Goal: Task Accomplishment & Management: Complete application form

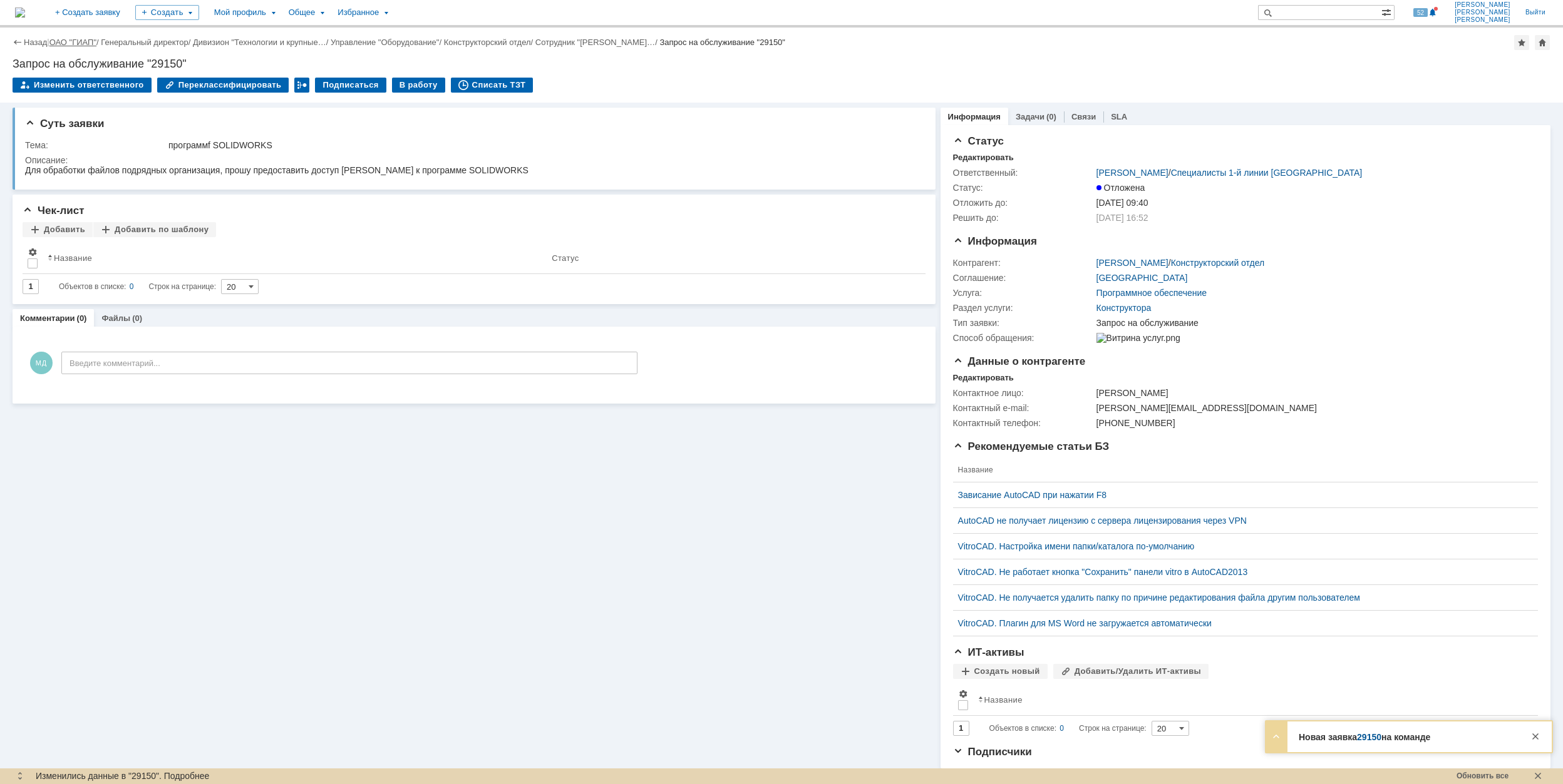
click at [73, 40] on link "ОАО "ГИАП"" at bounding box center [73, 42] width 47 height 10
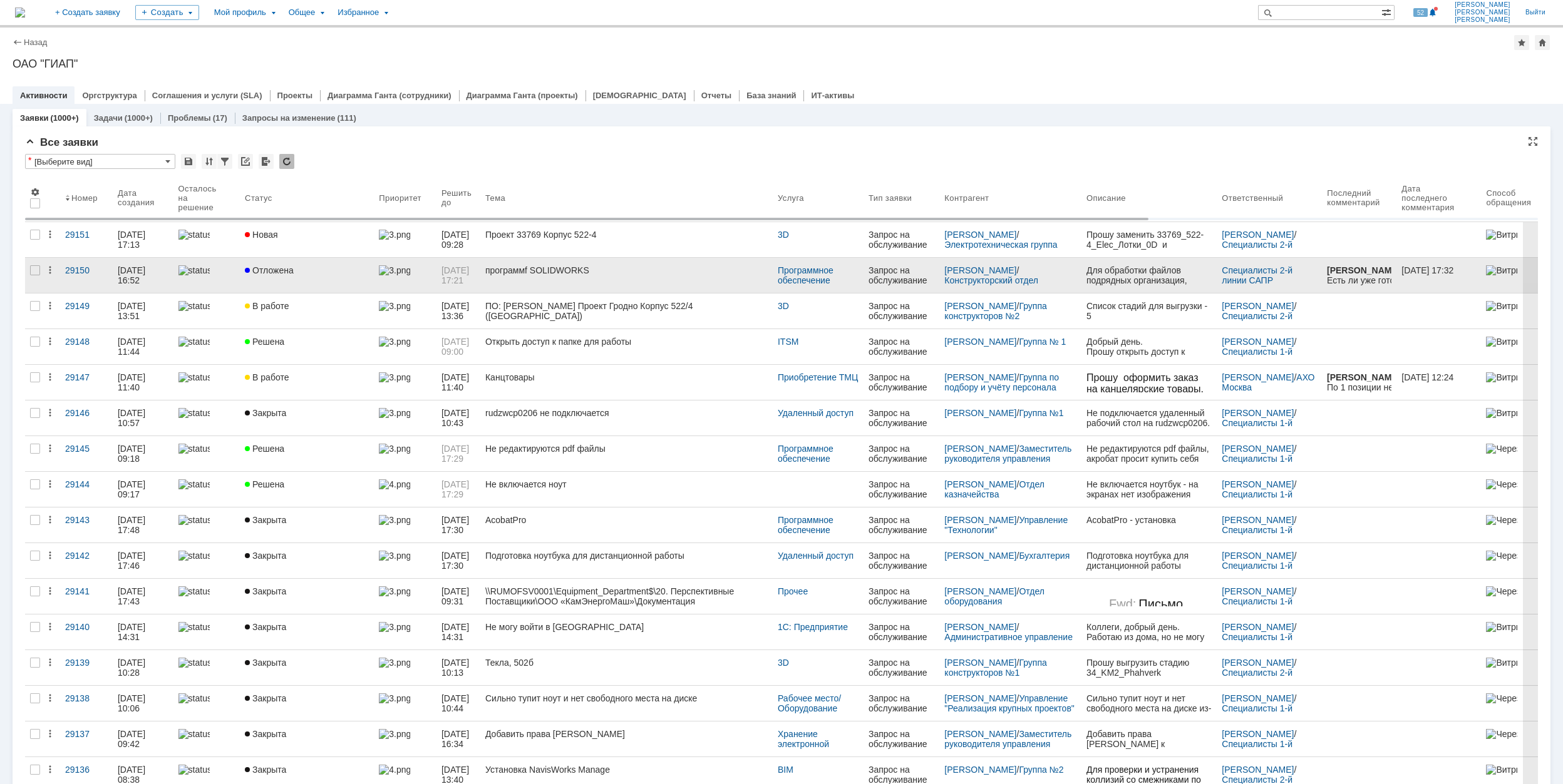
click at [326, 268] on div "Отложена" at bounding box center [307, 271] width 124 height 10
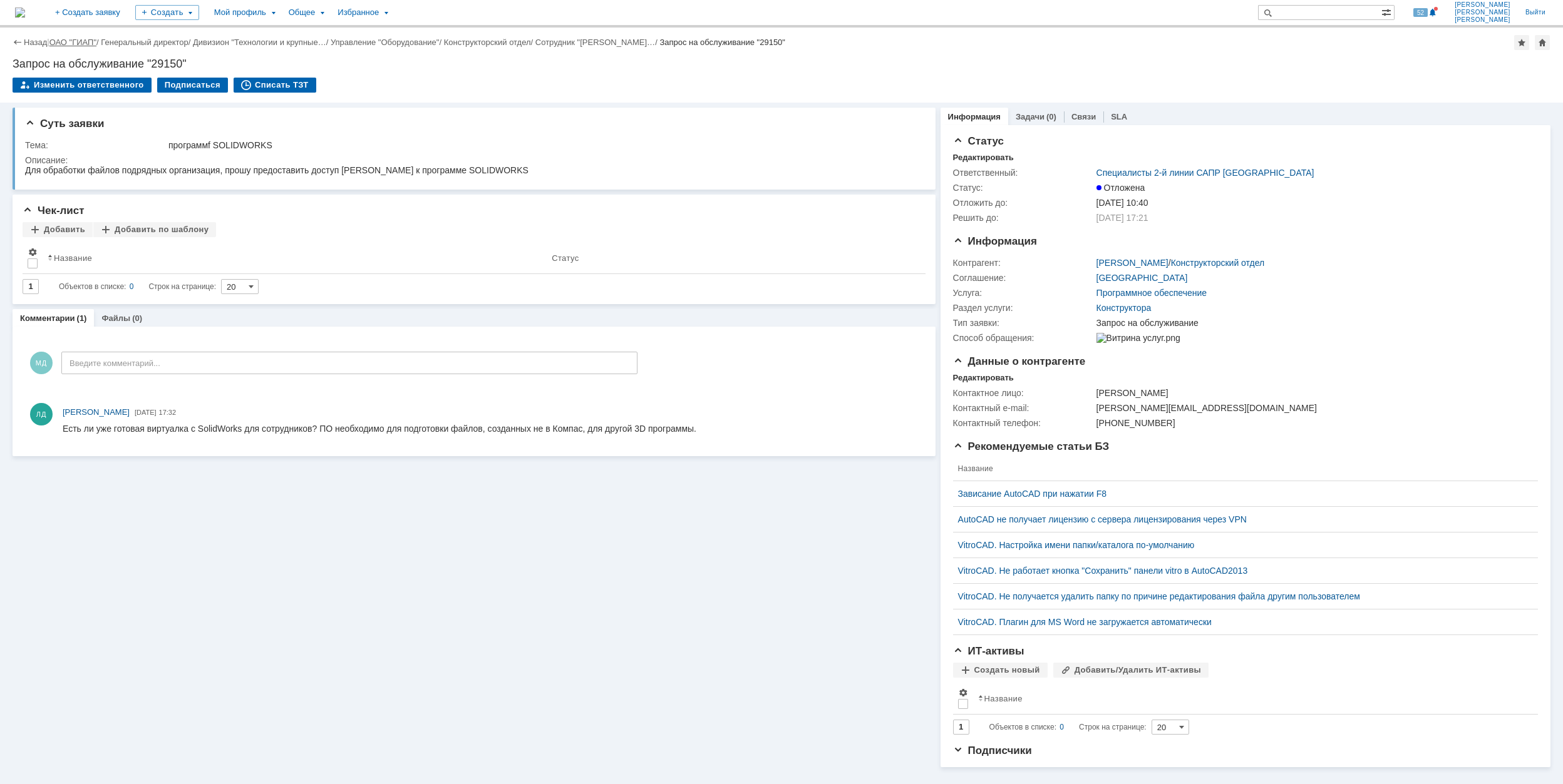
click at [68, 41] on link "ОАО "ГИАП"" at bounding box center [73, 42] width 47 height 10
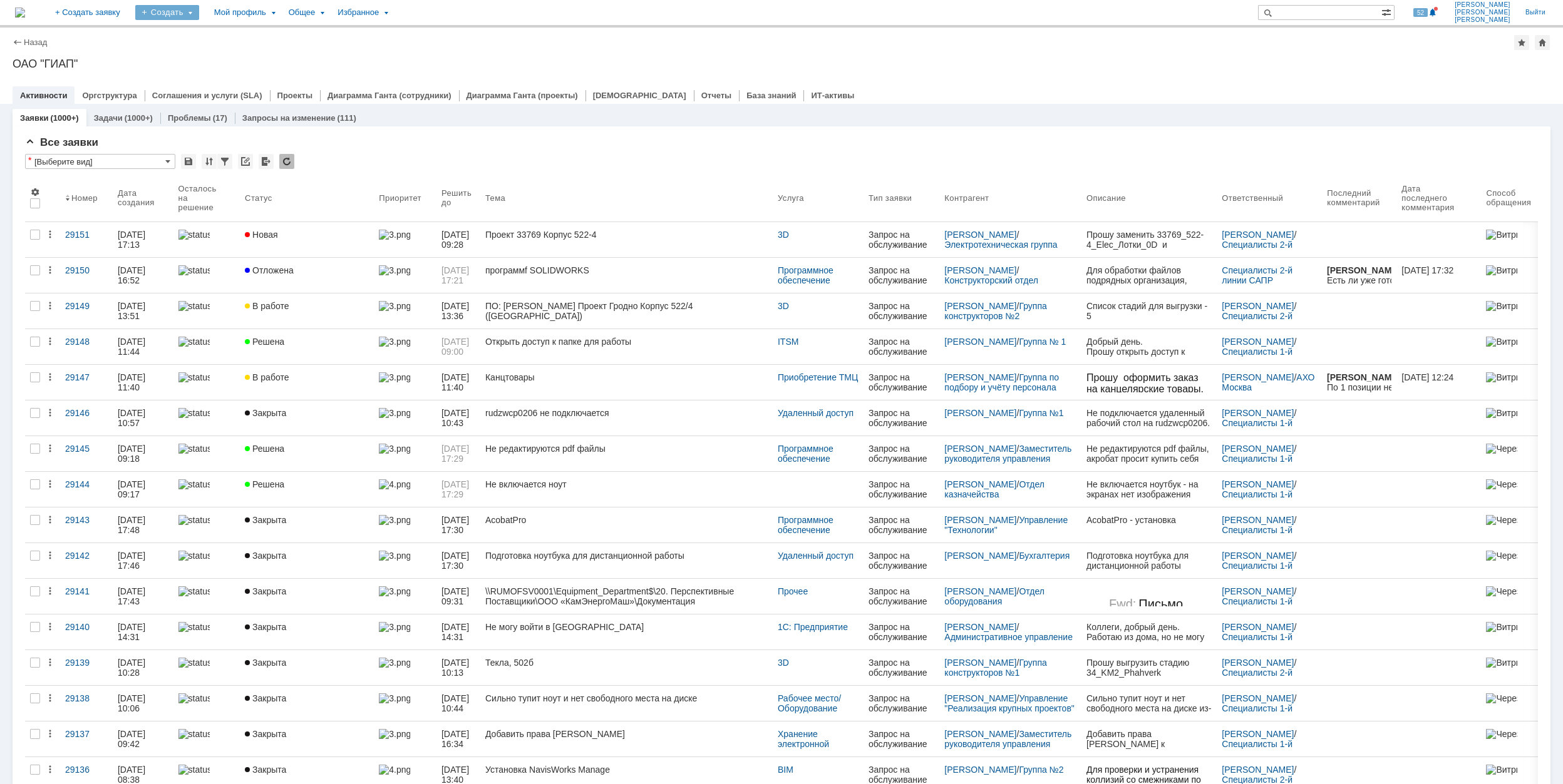
click at [199, 14] on div "Создать" at bounding box center [167, 12] width 64 height 15
click at [233, 77] on link "Заявка" at bounding box center [185, 77] width 95 height 15
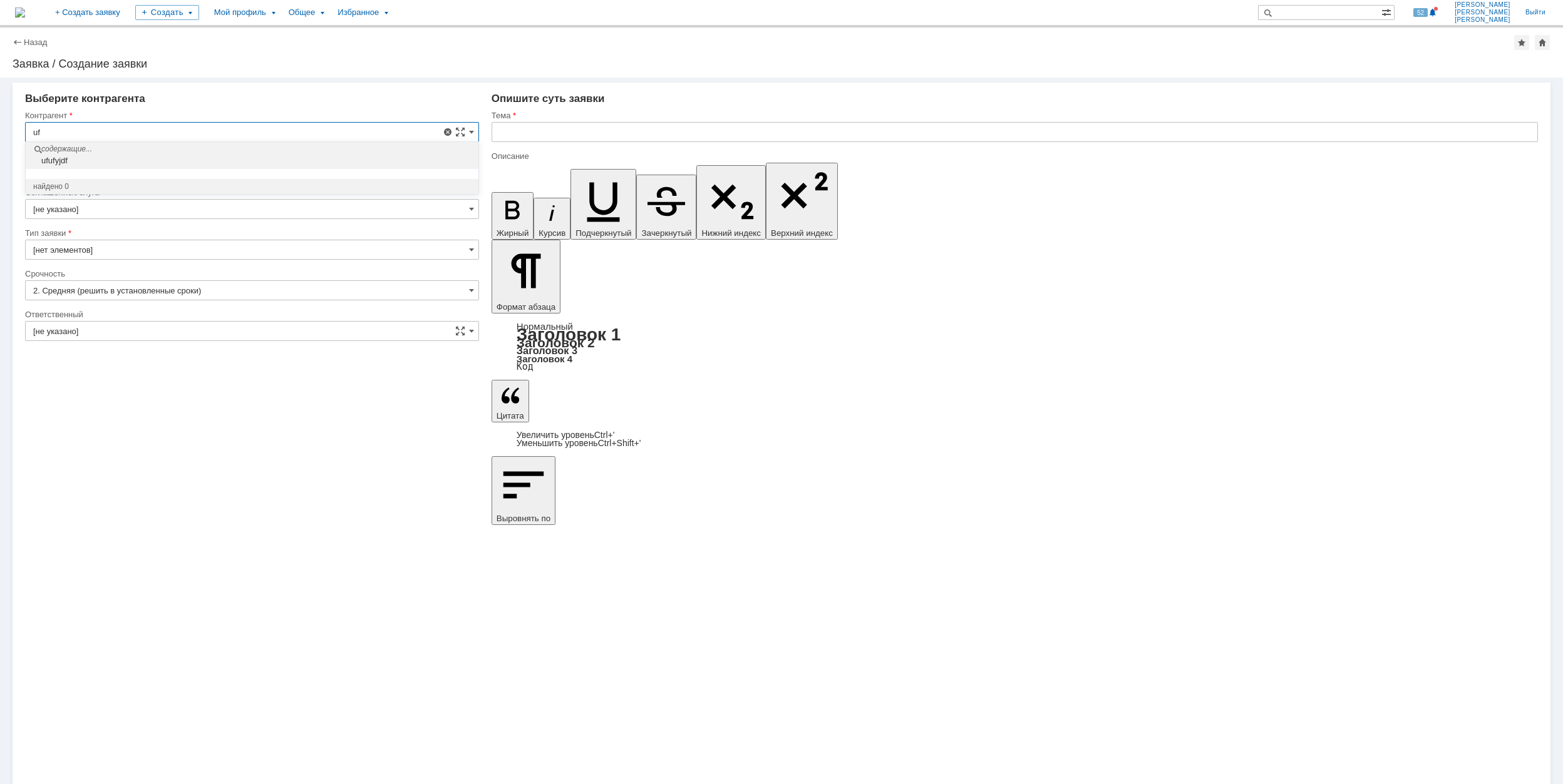
type input "u"
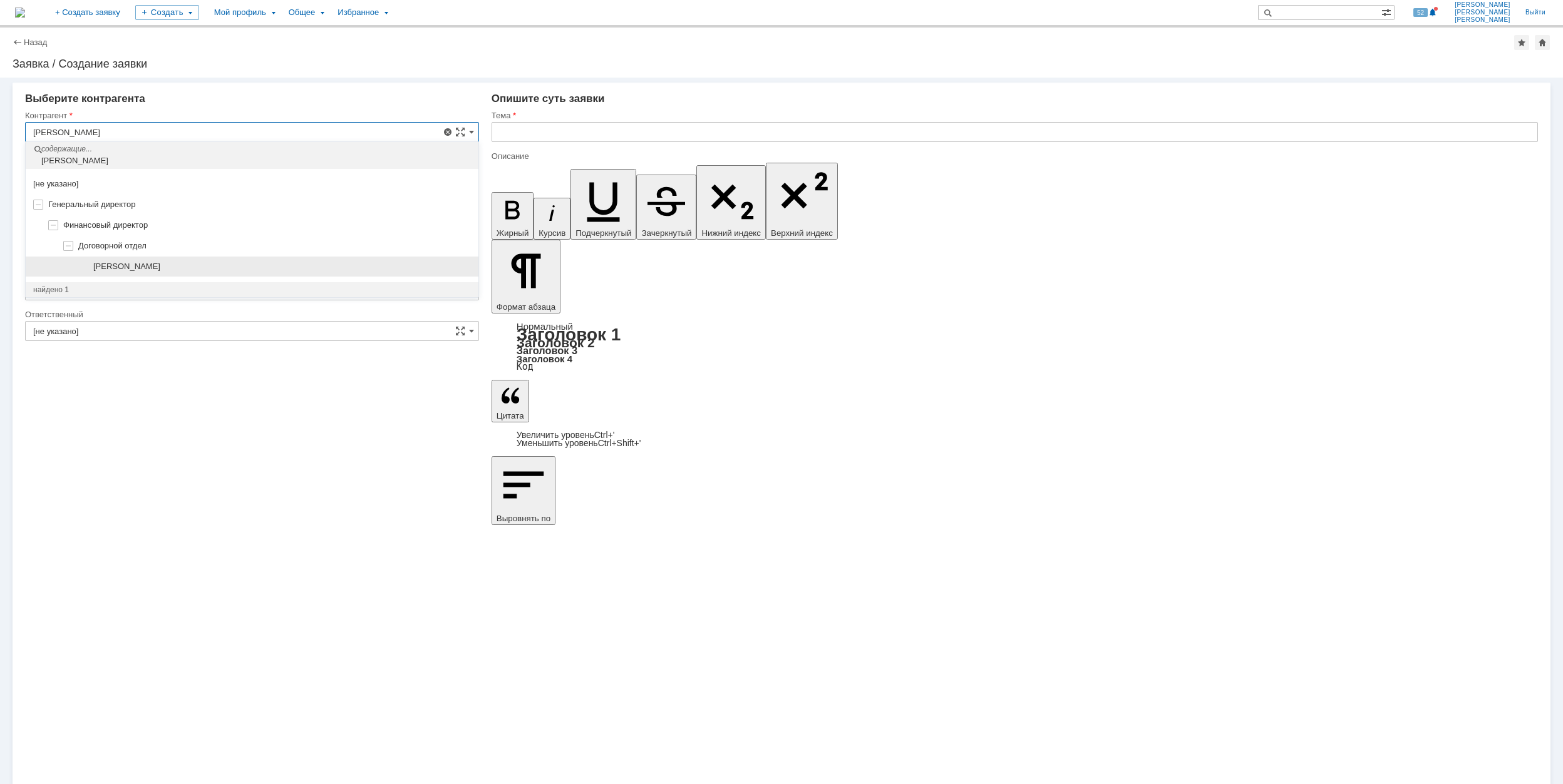
click at [160, 267] on span "[PERSON_NAME]" at bounding box center [127, 266] width 67 height 10
type input "[PERSON_NAME]"
type input "[GEOGRAPHIC_DATA]"
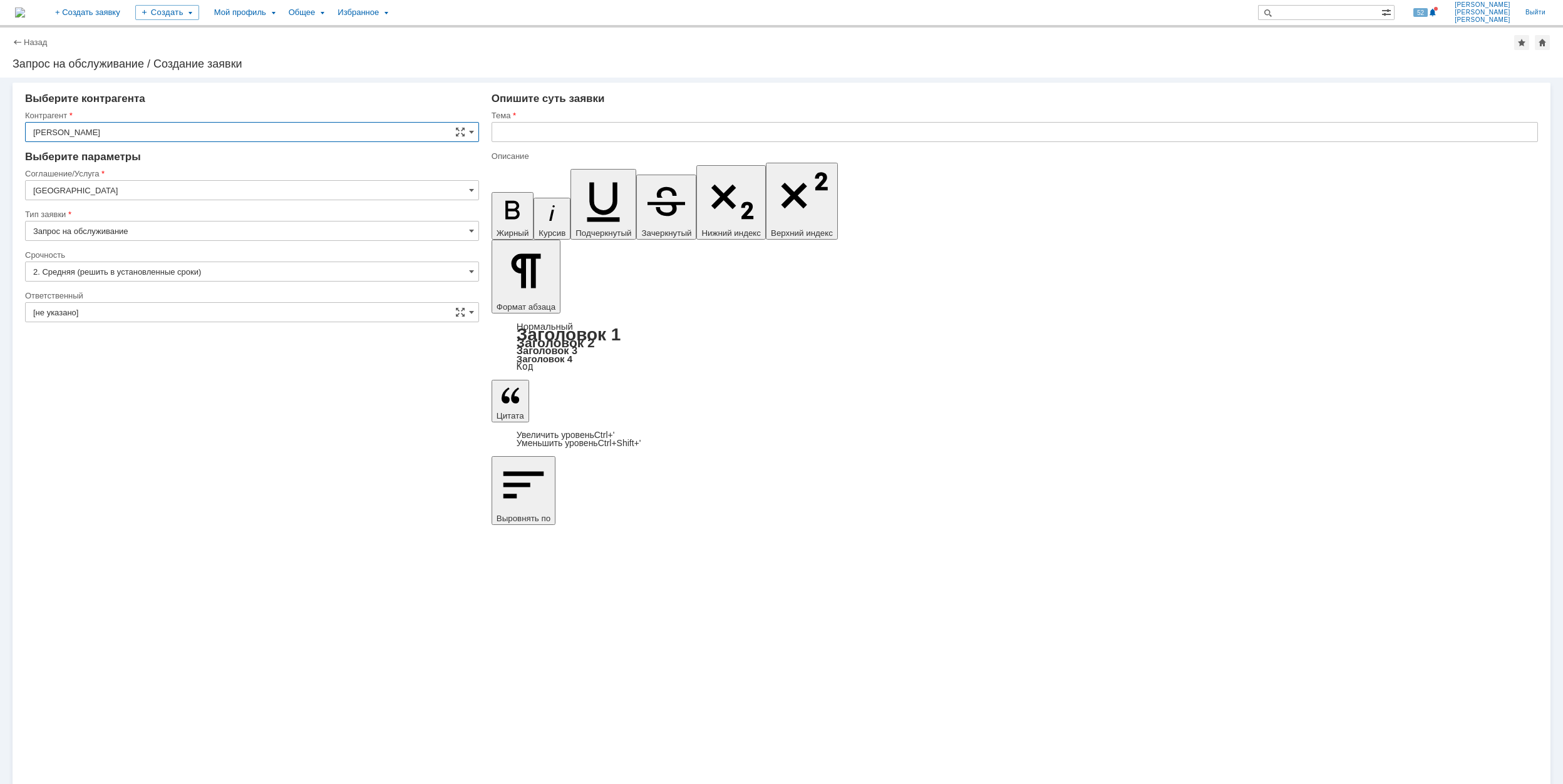
click at [164, 193] on input "[GEOGRAPHIC_DATA]" at bounding box center [252, 190] width 454 height 20
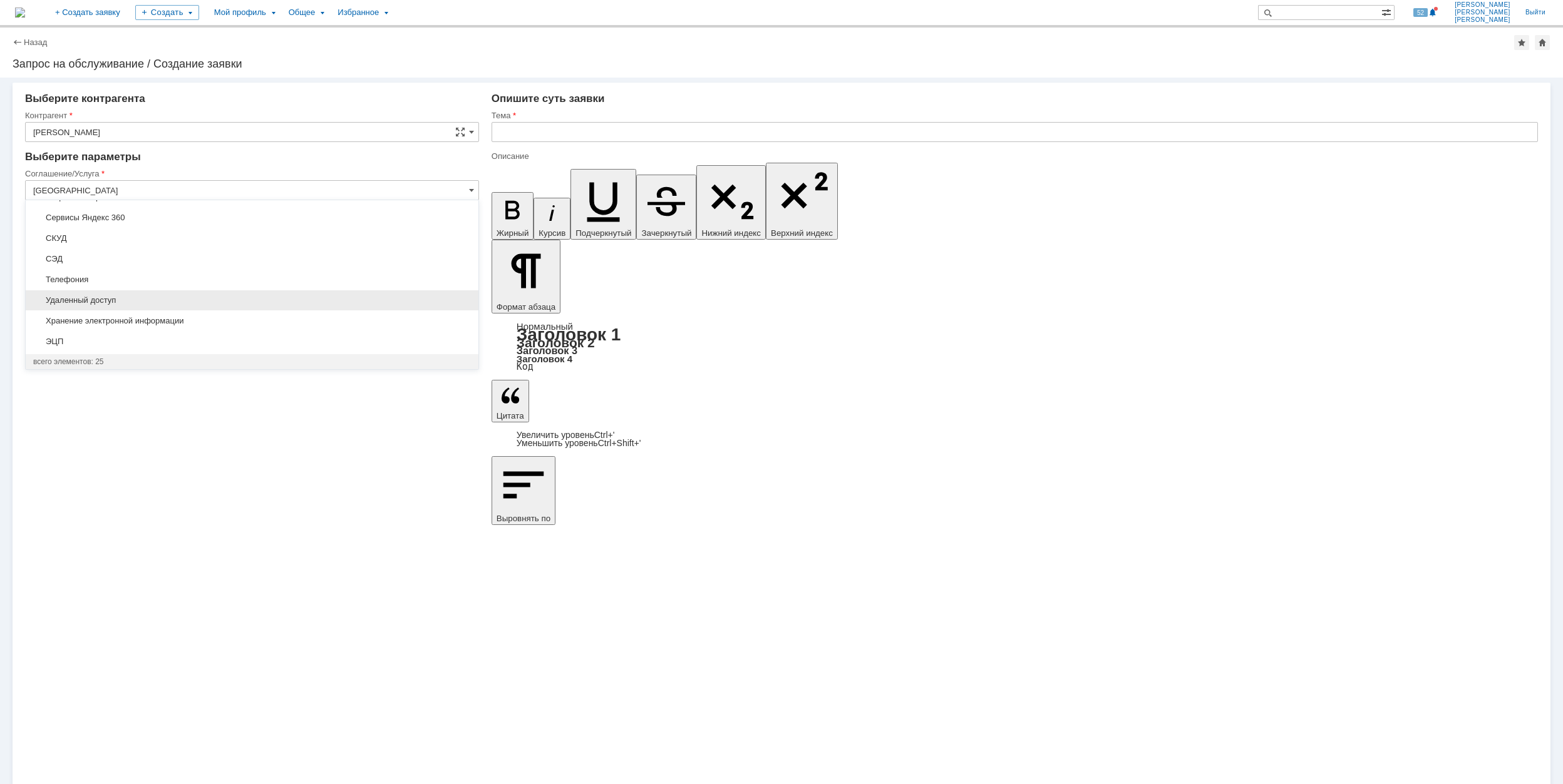
click at [243, 302] on span "Удаленный доступ" at bounding box center [252, 300] width 438 height 10
type input "Удаленный доступ"
click at [186, 269] on input "[не указано]" at bounding box center [252, 271] width 454 height 20
click at [256, 322] on div "Удаленный доступ" at bounding box center [252, 315] width 453 height 20
drag, startPoint x: 256, startPoint y: 322, endPoint x: 263, endPoint y: 315, distance: 9.9
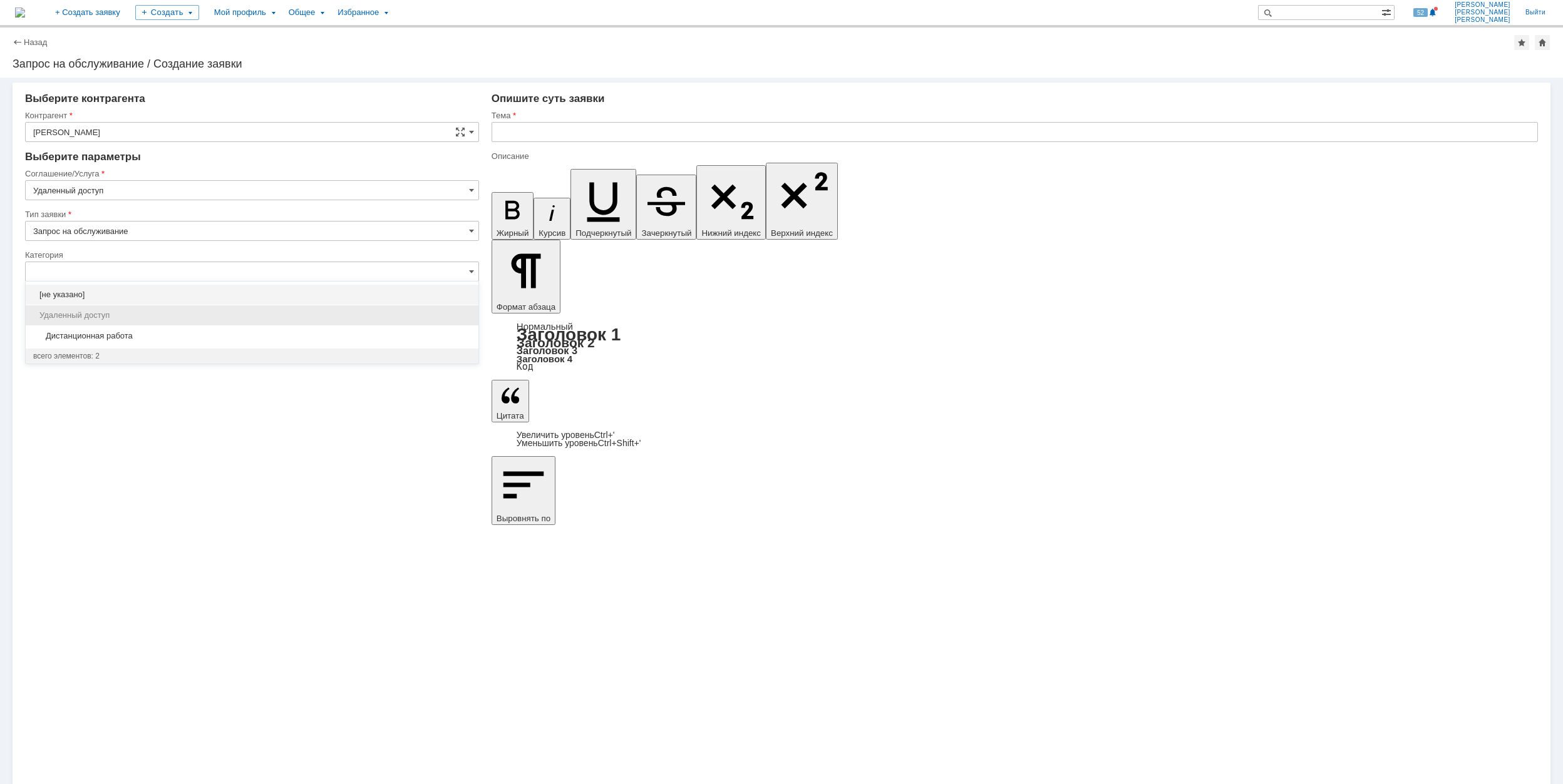
click at [263, 315] on div "Удаленный доступ" at bounding box center [252, 315] width 453 height 20
click at [254, 331] on div "Дистанционная работа" at bounding box center [252, 336] width 453 height 20
type input "Дистанционная работа"
click at [216, 343] on input "[не указано]" at bounding box center [252, 352] width 454 height 20
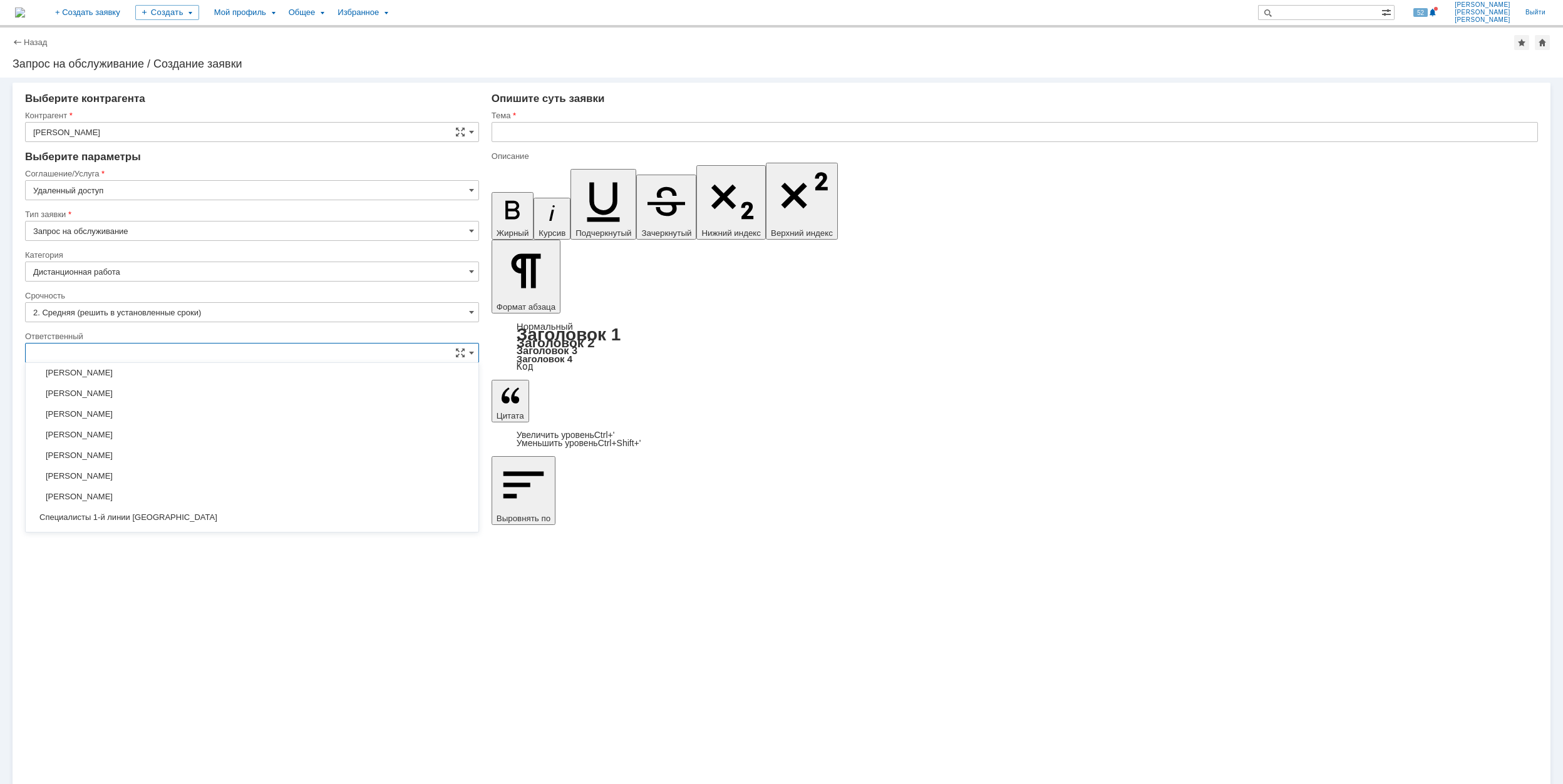
scroll to position [372, 0]
click at [242, 439] on span "[PERSON_NAME]" at bounding box center [252, 438] width 438 height 10
type input "[PERSON_NAME]"
click at [569, 134] on input "text" at bounding box center [1015, 132] width 1046 height 20
type input "Не включается компьютер"
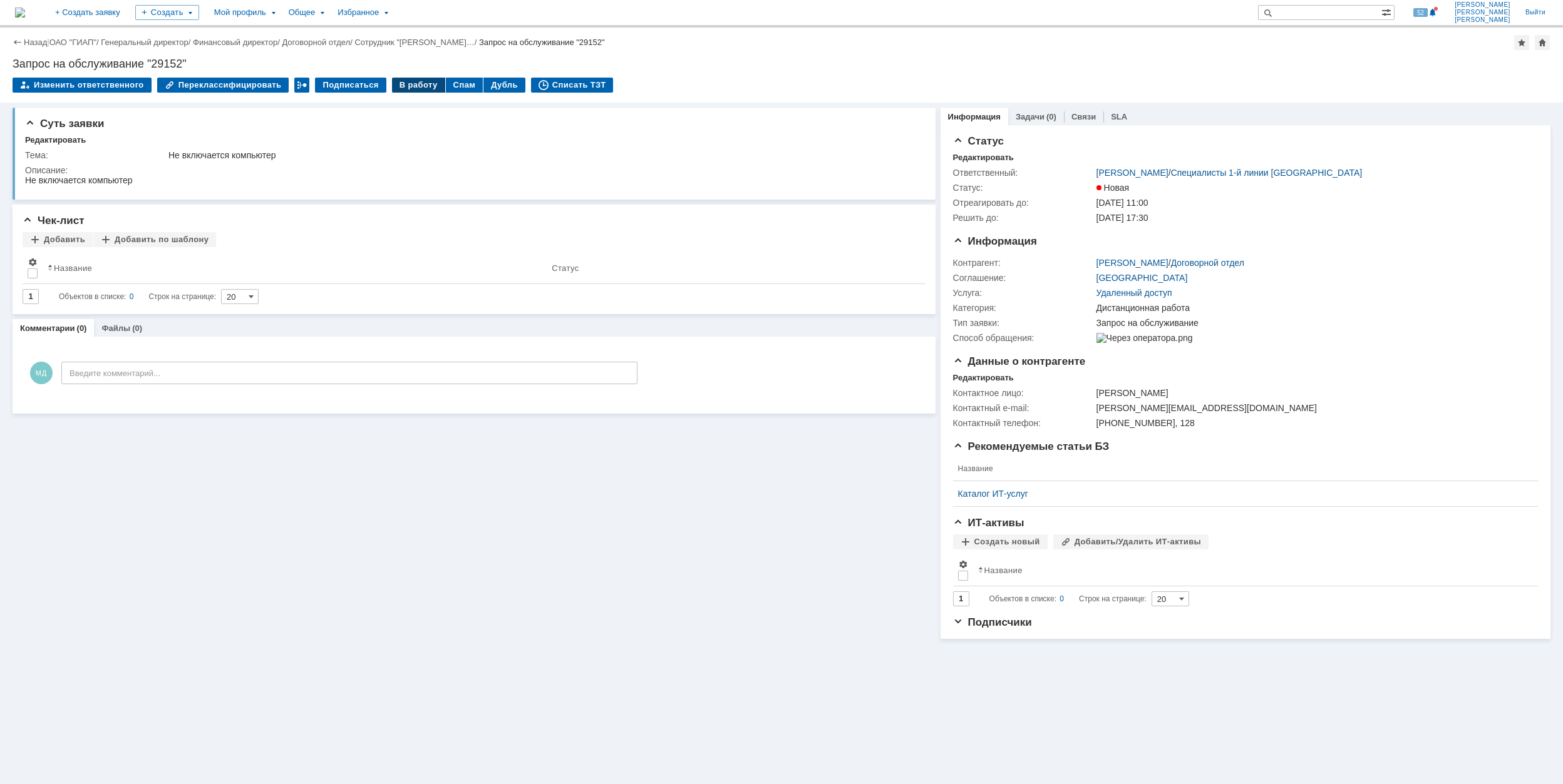
click at [414, 86] on div "В работу" at bounding box center [418, 85] width 53 height 15
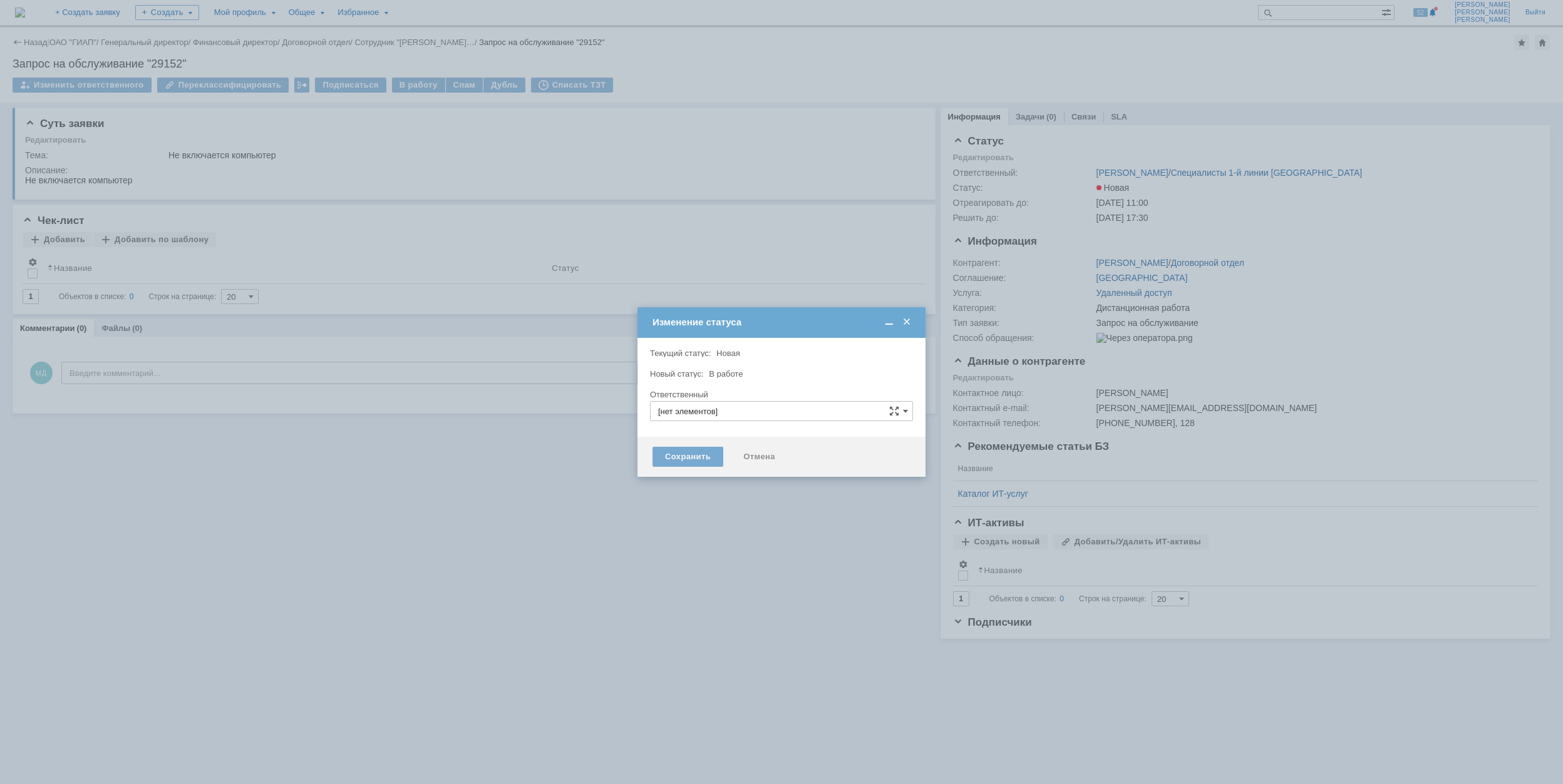
type input "Дистанционная работа"
type input "[PERSON_NAME]"
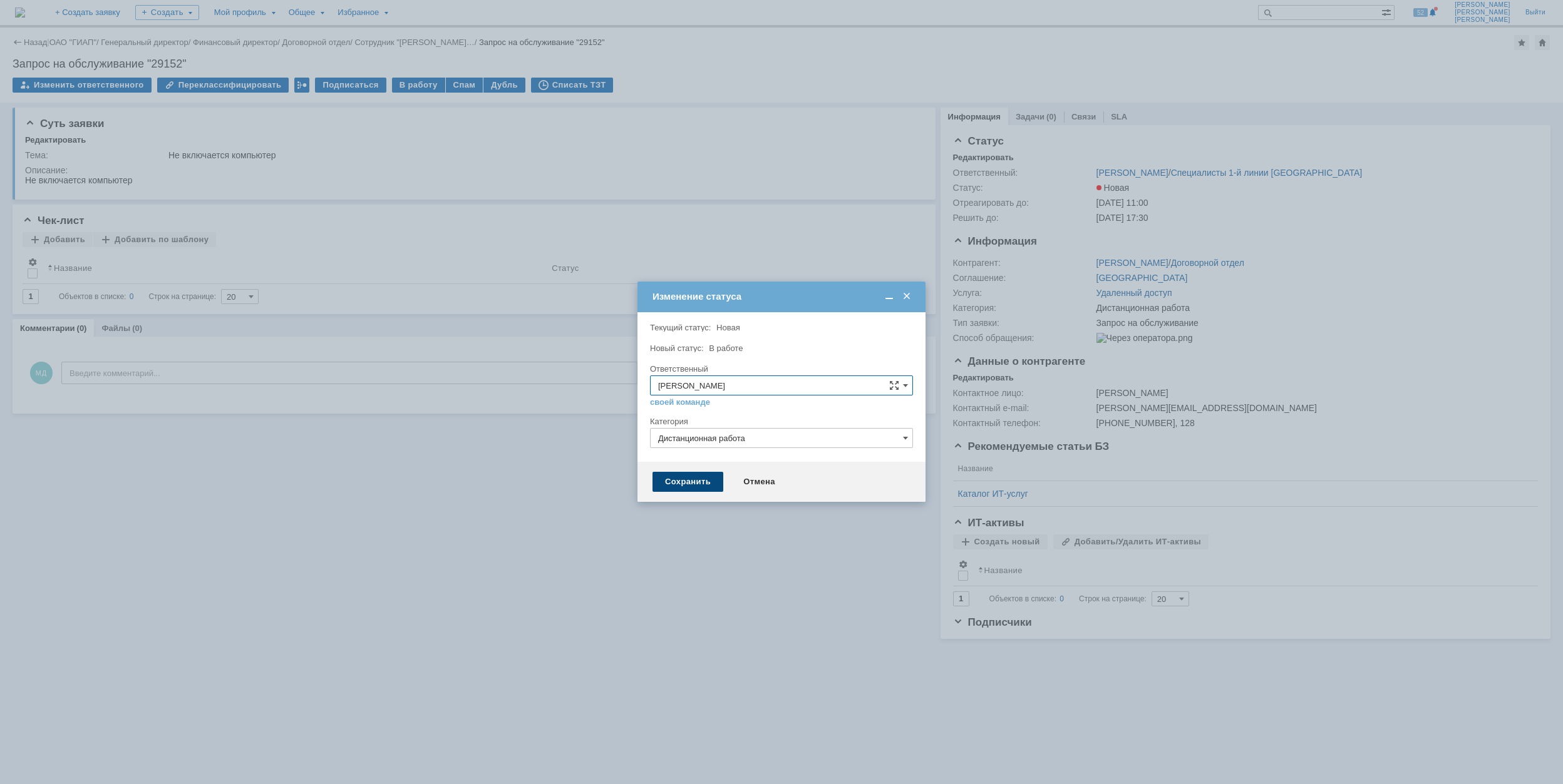
click at [687, 480] on div "Сохранить" at bounding box center [688, 482] width 71 height 20
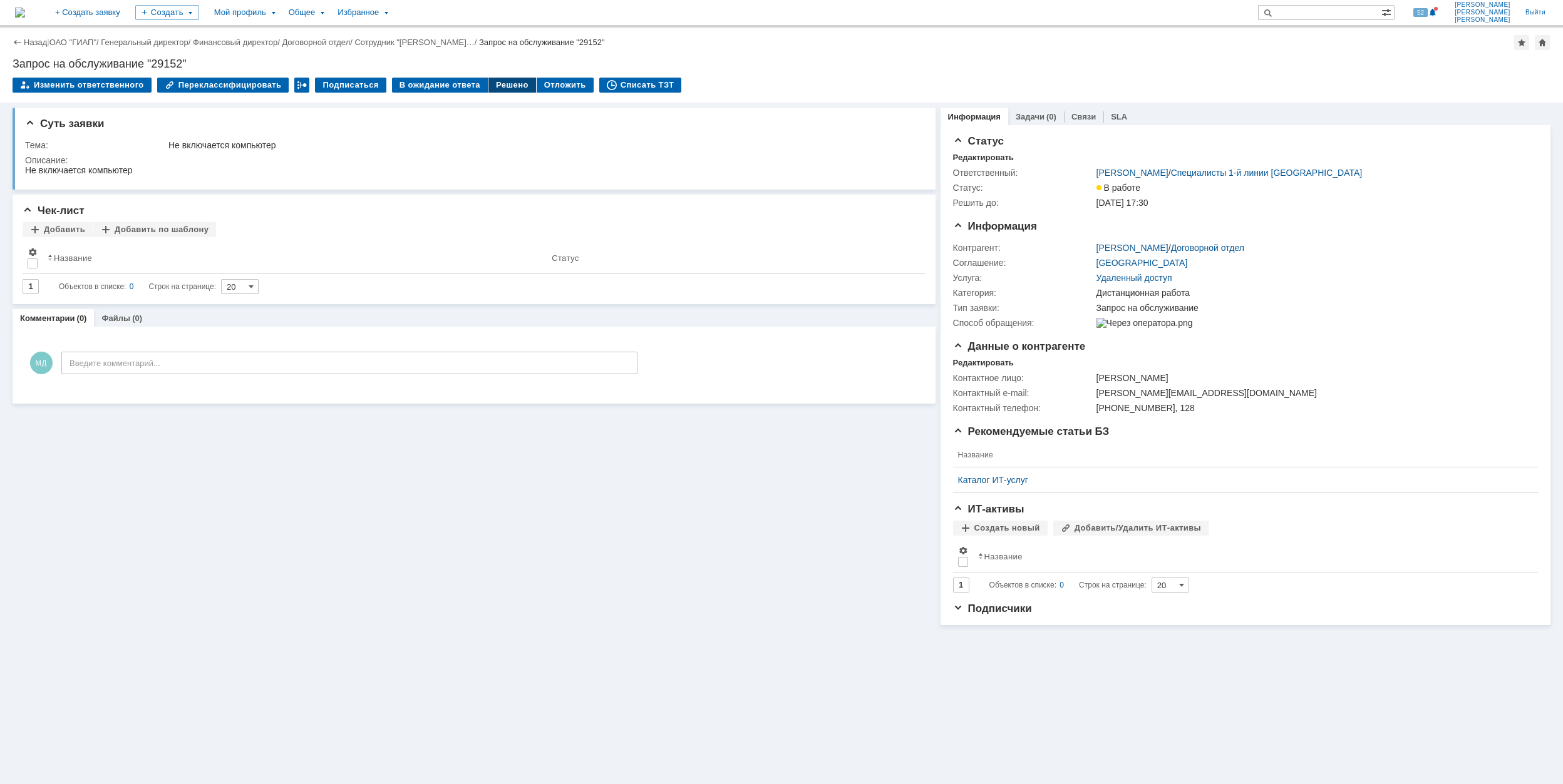
click at [510, 87] on div "Решено" at bounding box center [512, 85] width 48 height 15
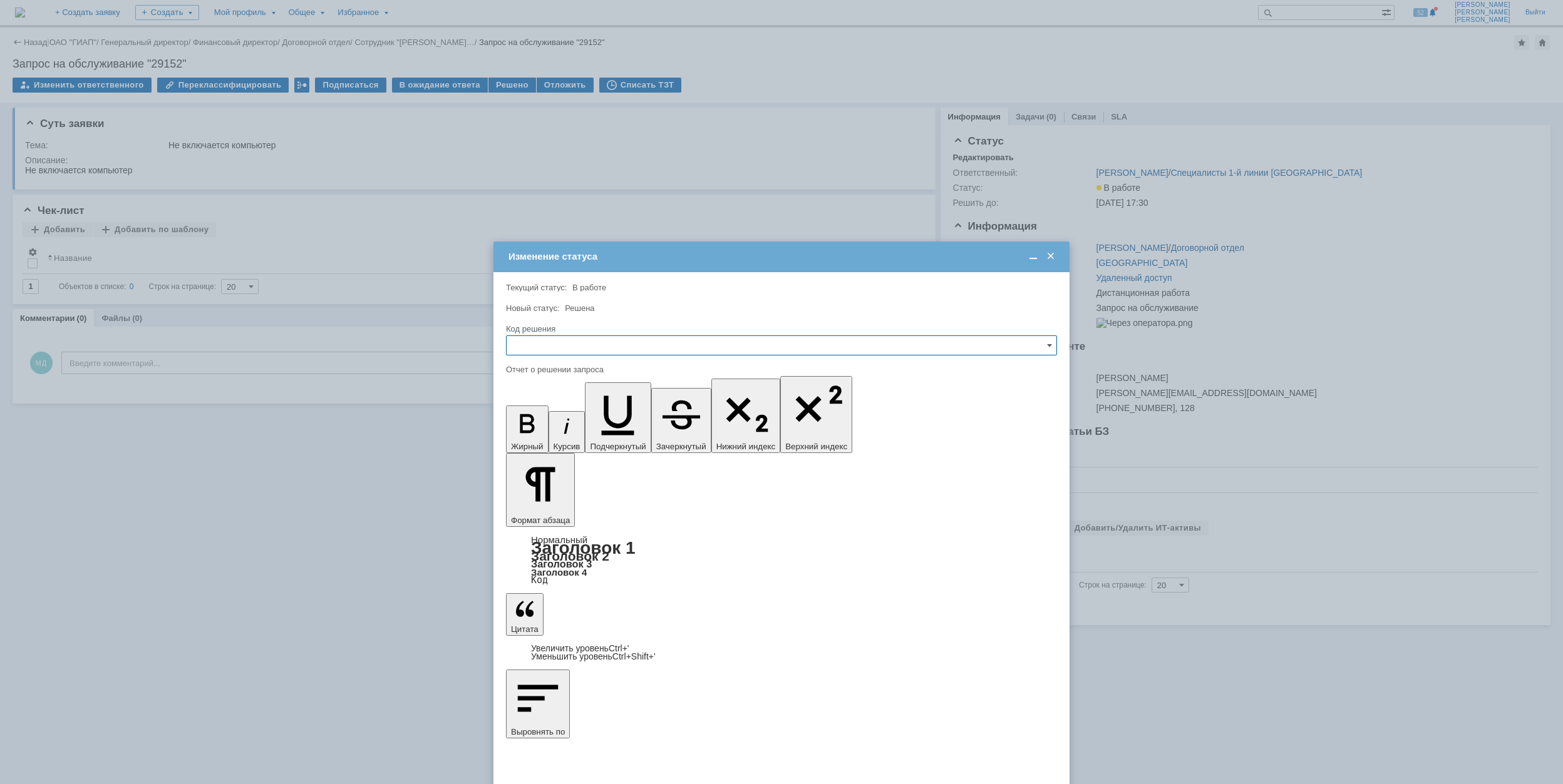
click at [647, 354] on input "text" at bounding box center [781, 345] width 551 height 20
click at [571, 427] on span "Решено" at bounding box center [781, 431] width 535 height 10
type input "Решено"
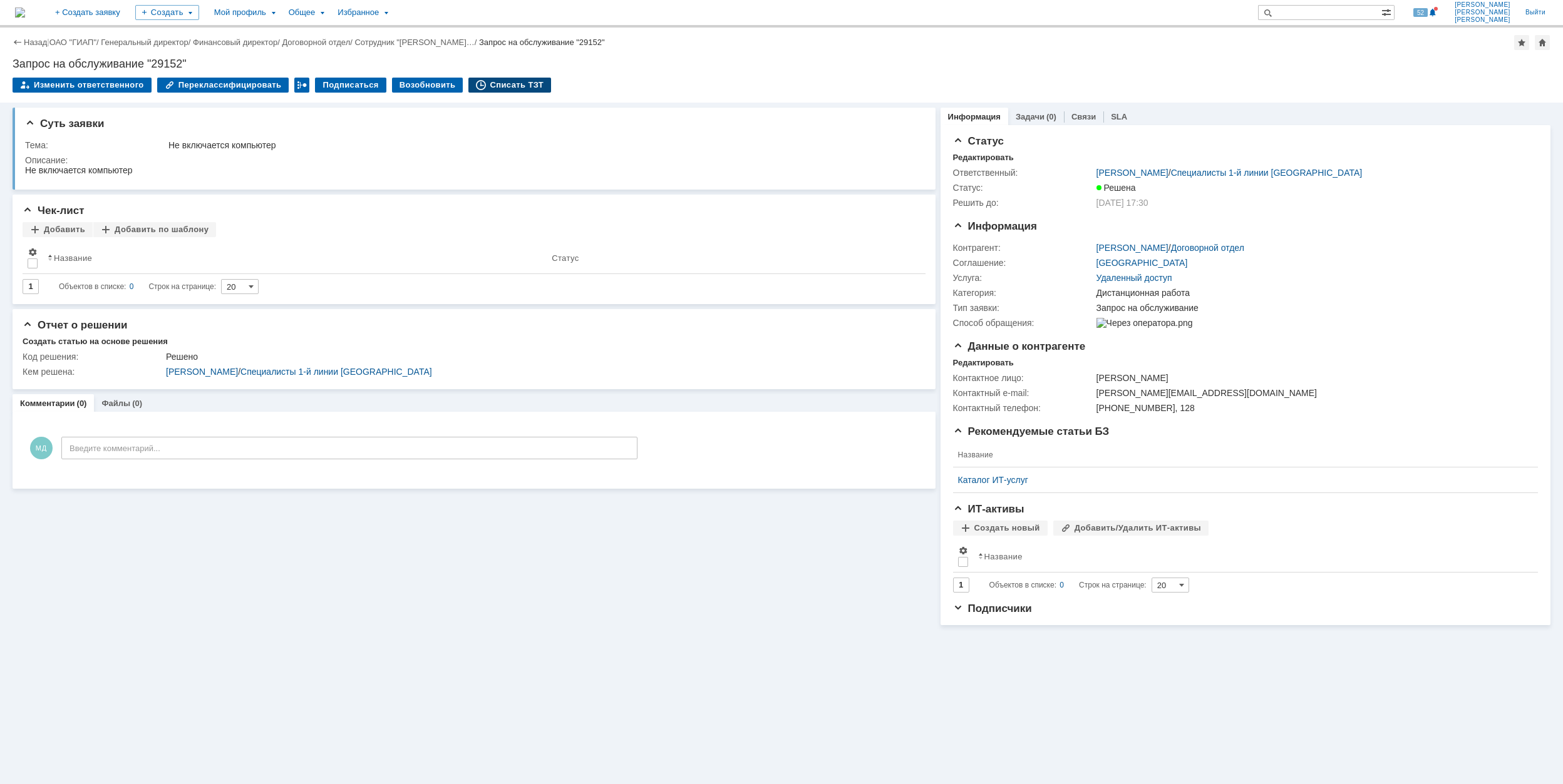
click at [502, 82] on div "Списать ТЗТ" at bounding box center [510, 85] width 82 height 15
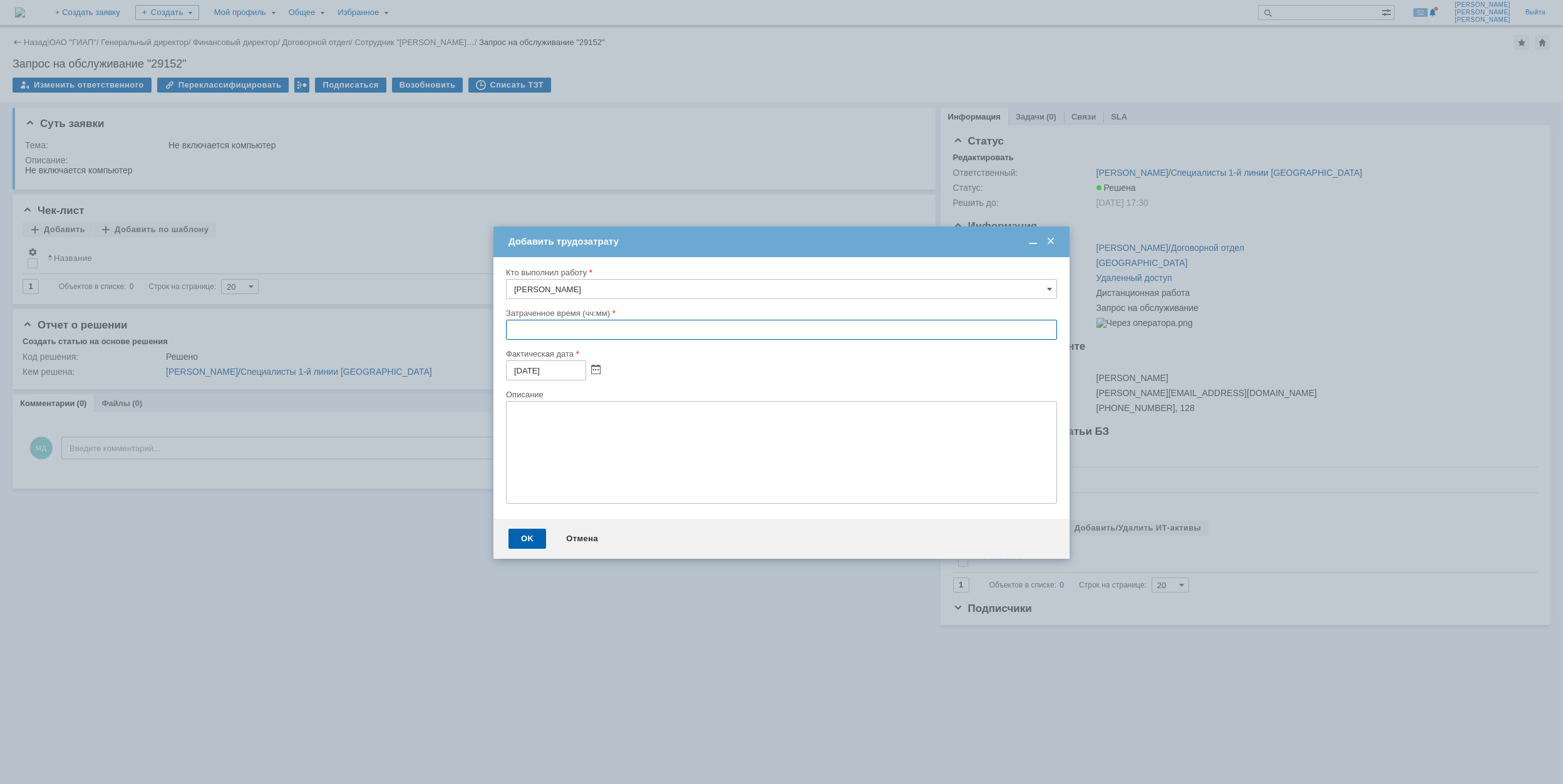
click at [506, 328] on input "text" at bounding box center [781, 329] width 551 height 20
type input "00:30"
click at [520, 531] on div "OK" at bounding box center [527, 538] width 37 height 20
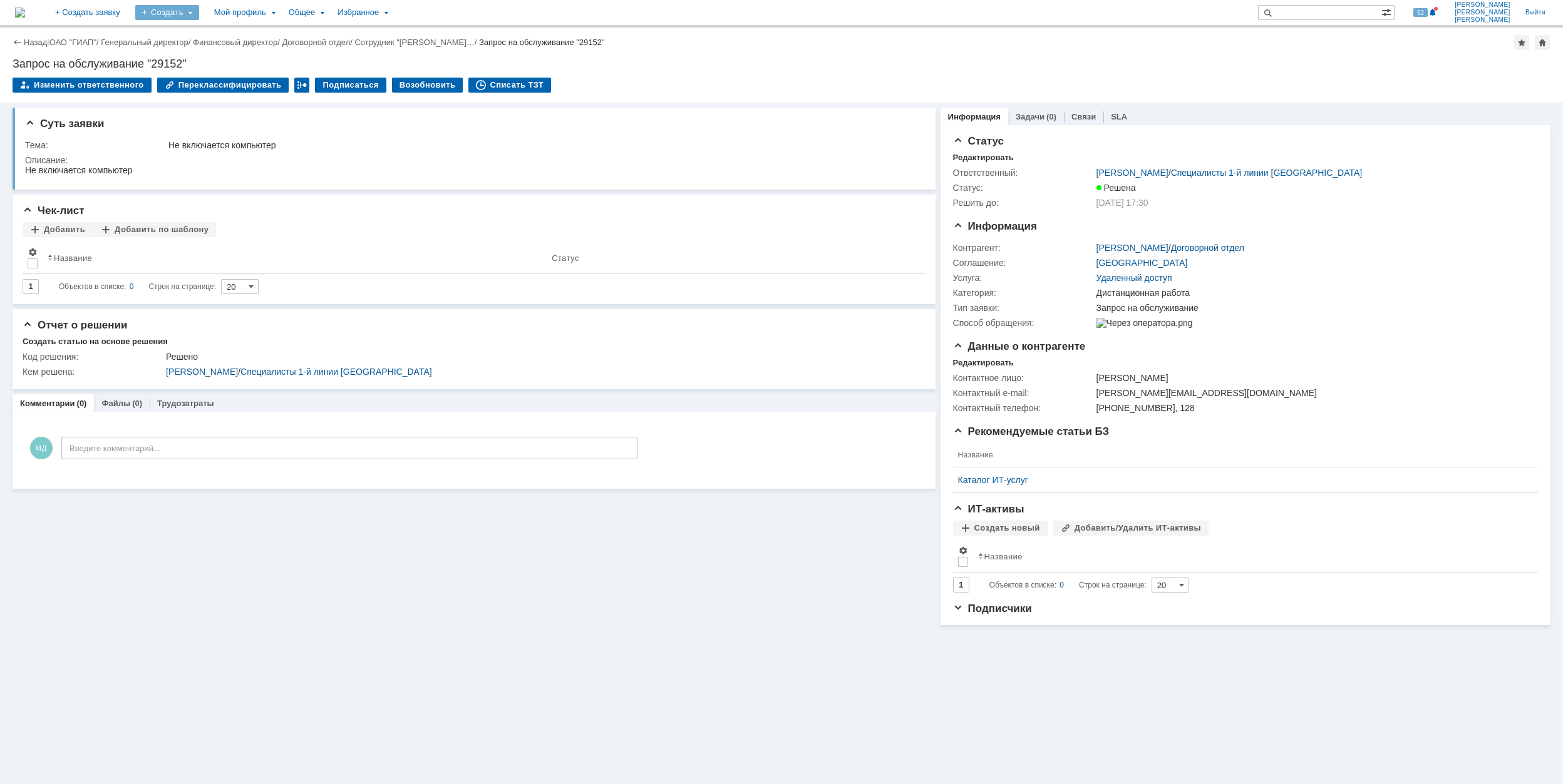
click at [199, 15] on div "Создать" at bounding box center [167, 12] width 64 height 15
click at [233, 82] on link "Заявка" at bounding box center [185, 77] width 95 height 15
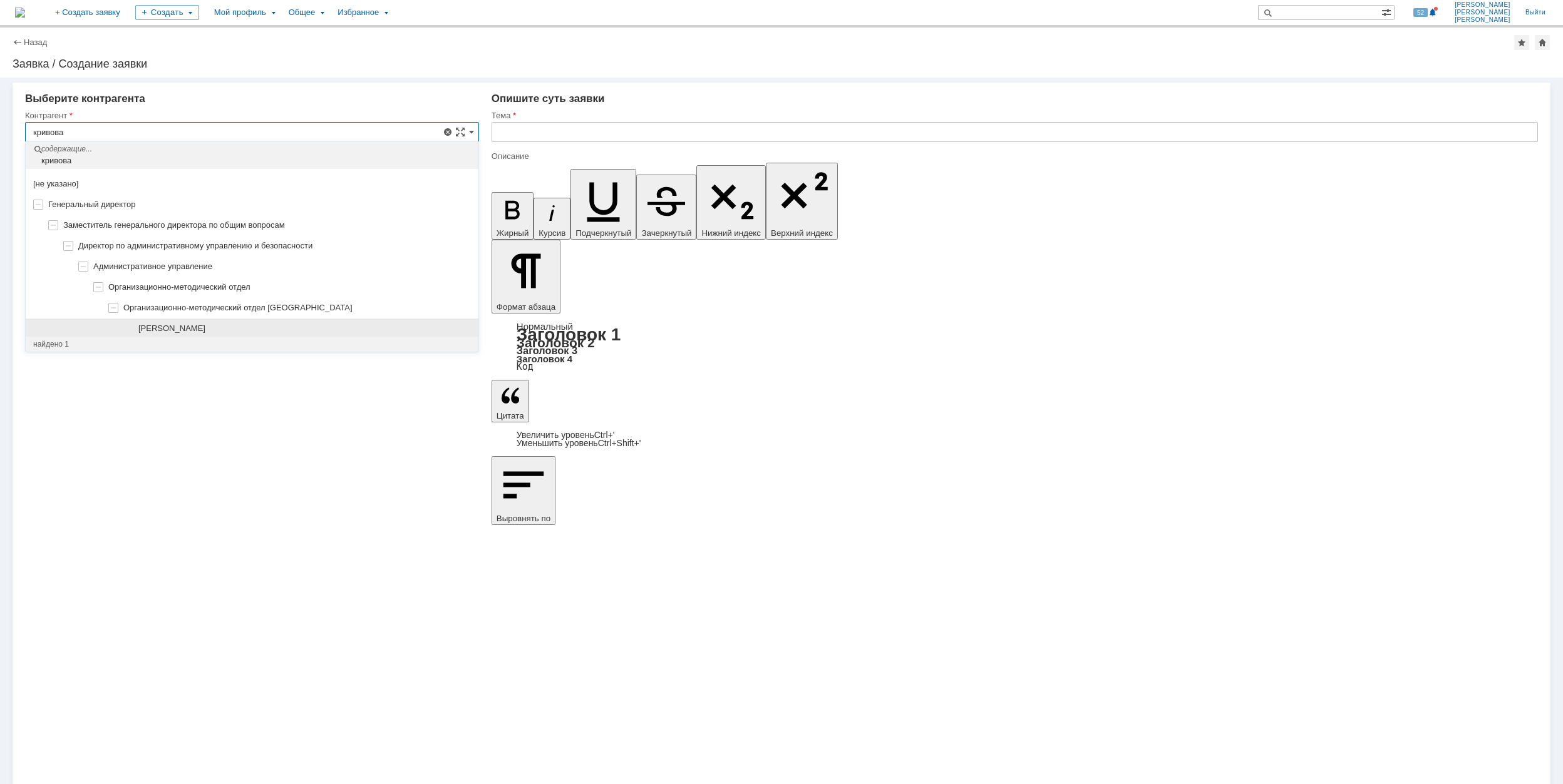
click at [283, 331] on div "[PERSON_NAME]" at bounding box center [304, 329] width 333 height 10
type input "[PERSON_NAME]"
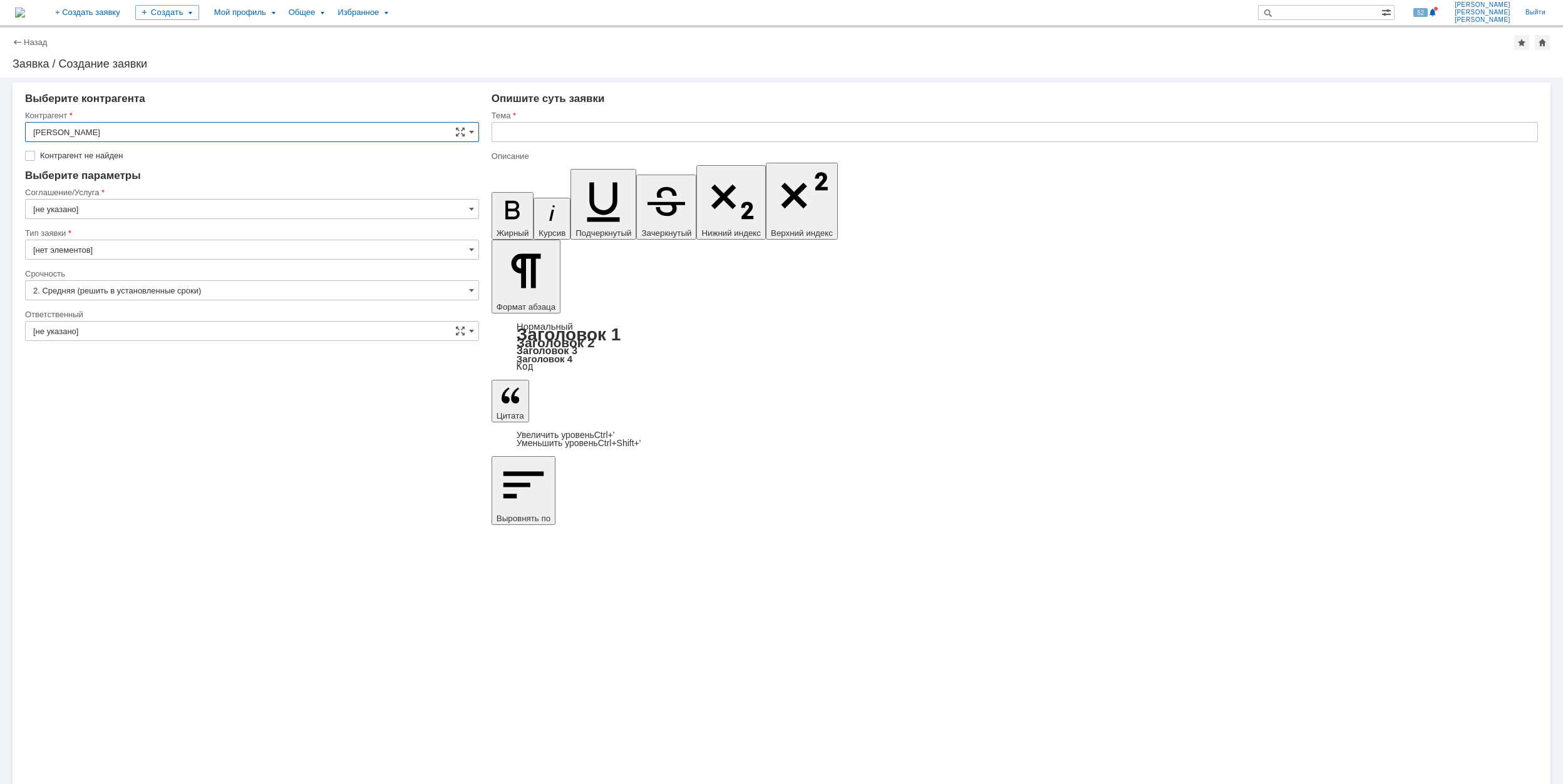
type input "[GEOGRAPHIC_DATA]"
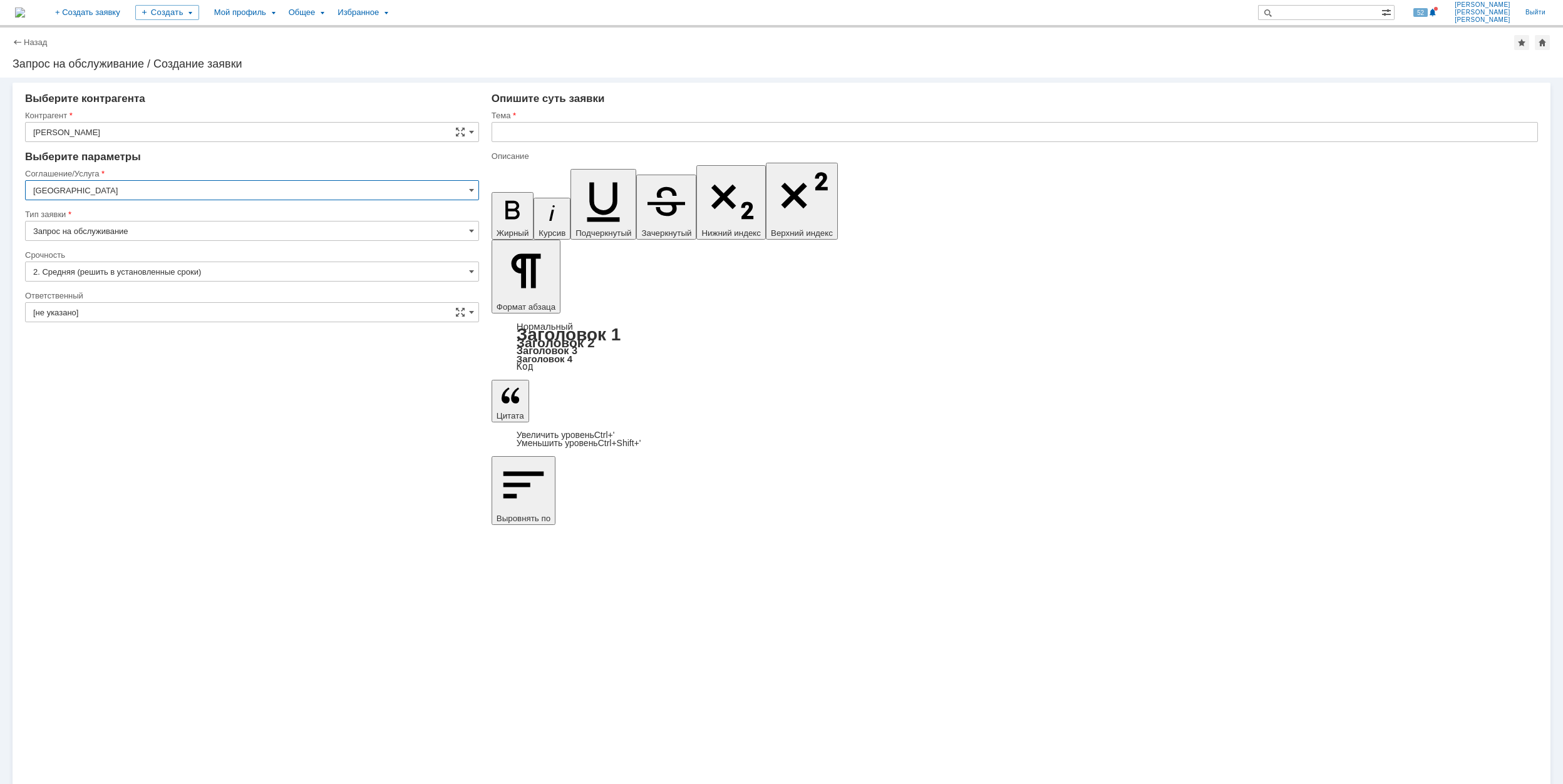
click at [171, 185] on input "[GEOGRAPHIC_DATA]" at bounding box center [252, 190] width 454 height 20
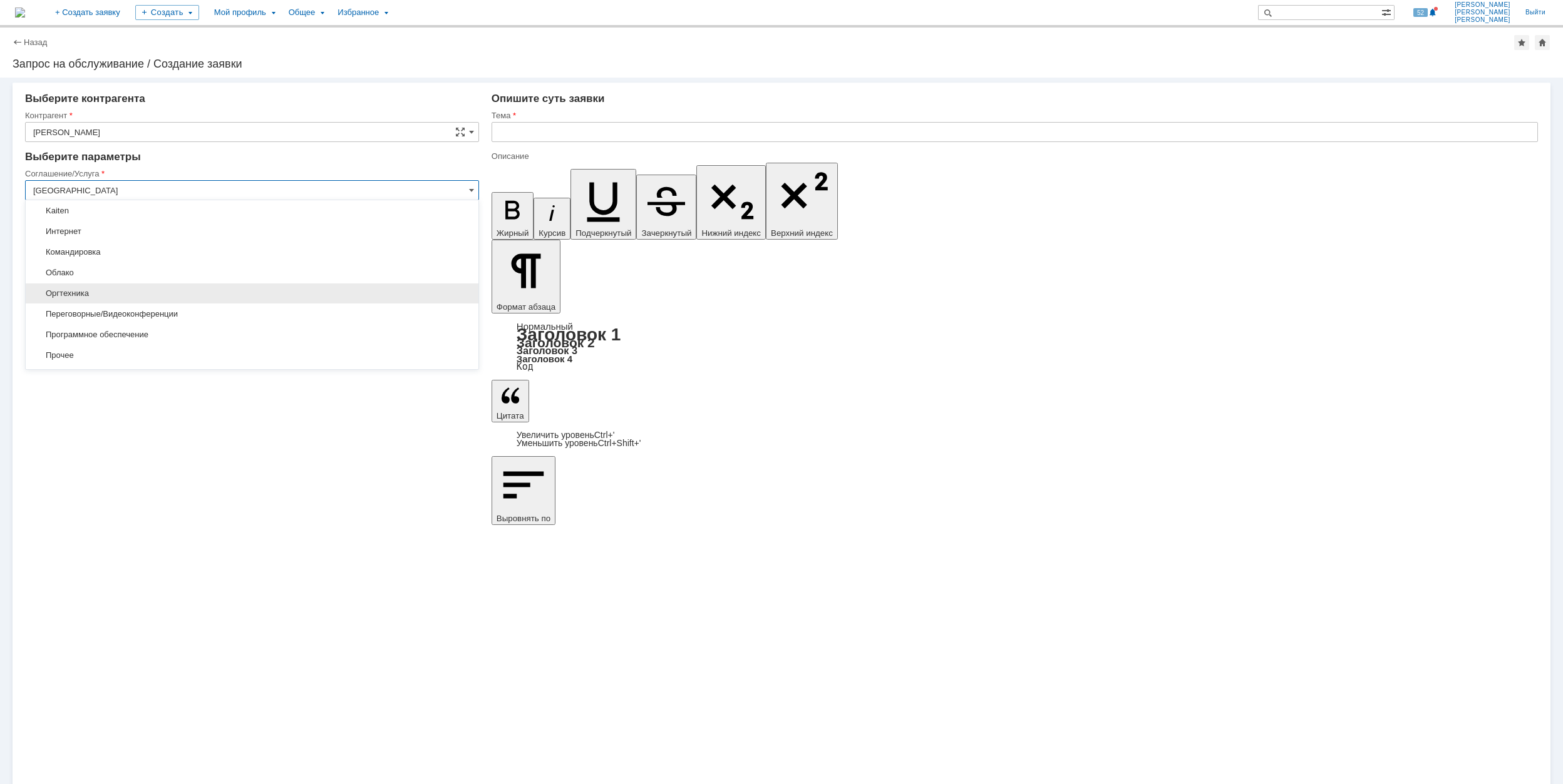
click at [212, 298] on span "Оргтехника" at bounding box center [252, 294] width 438 height 10
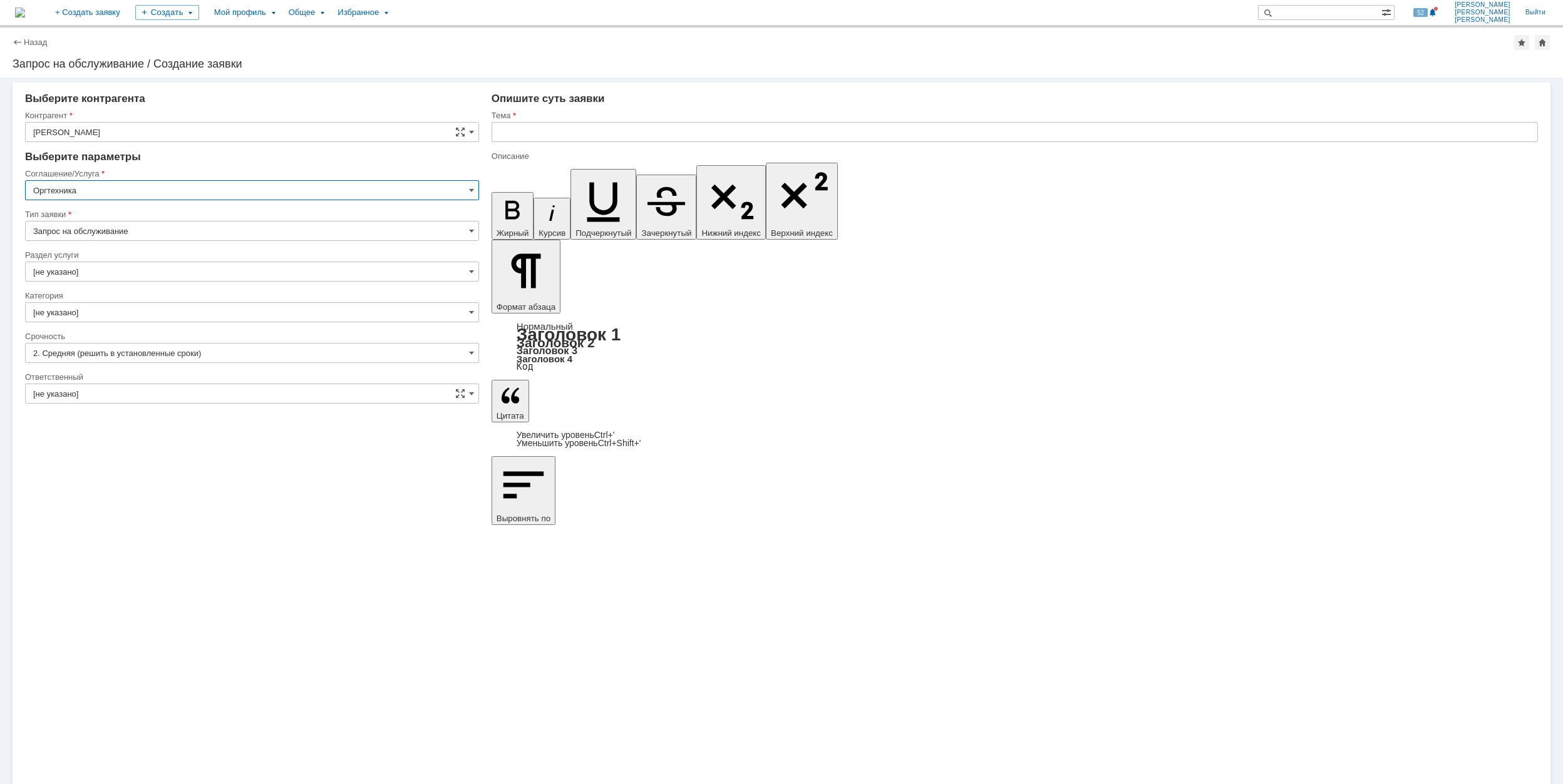
type input "Оргтехника"
click at [178, 270] on input "[не указано]" at bounding box center [252, 271] width 454 height 20
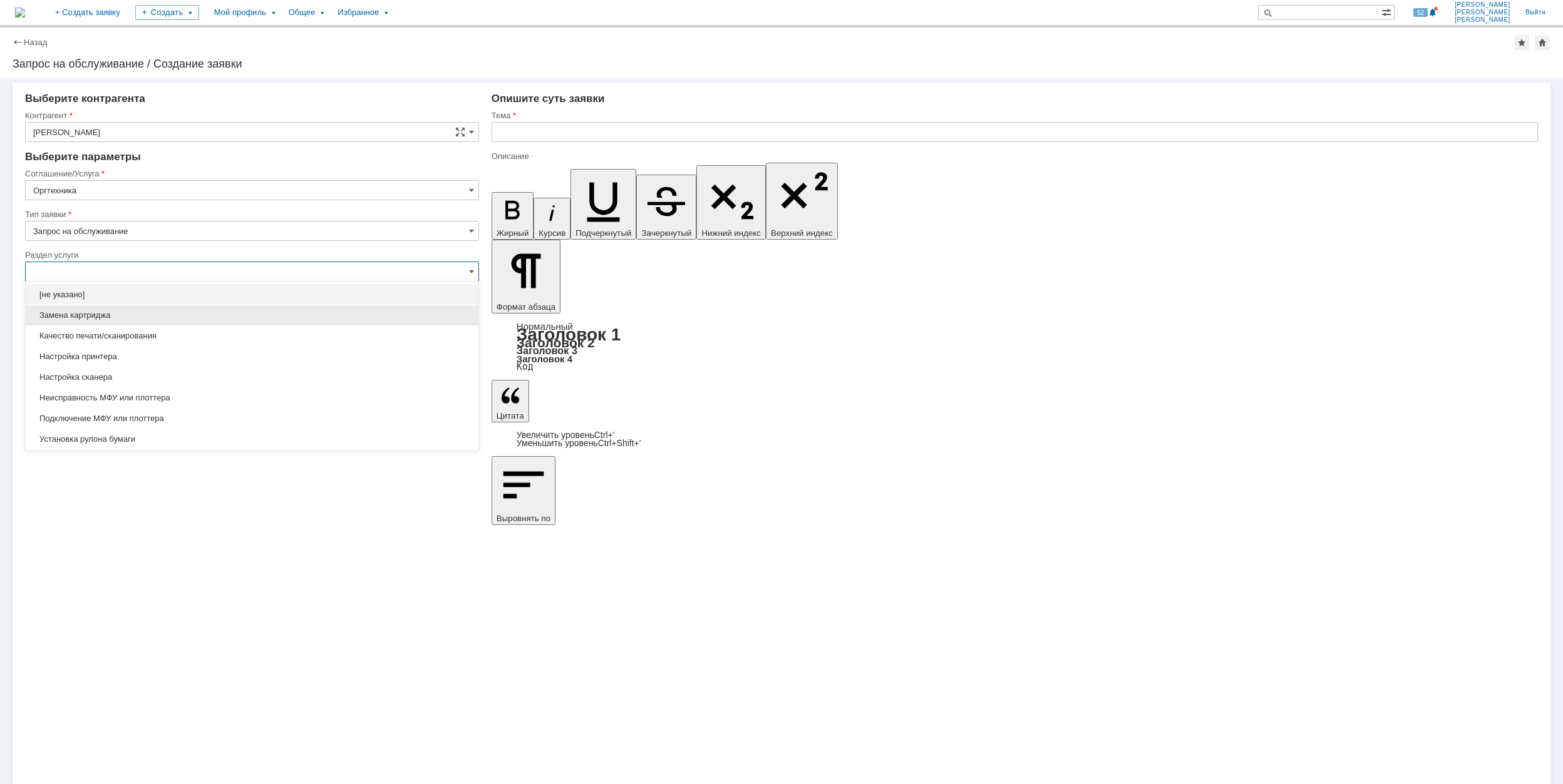
click at [273, 324] on div "Замена картриджа" at bounding box center [252, 315] width 453 height 20
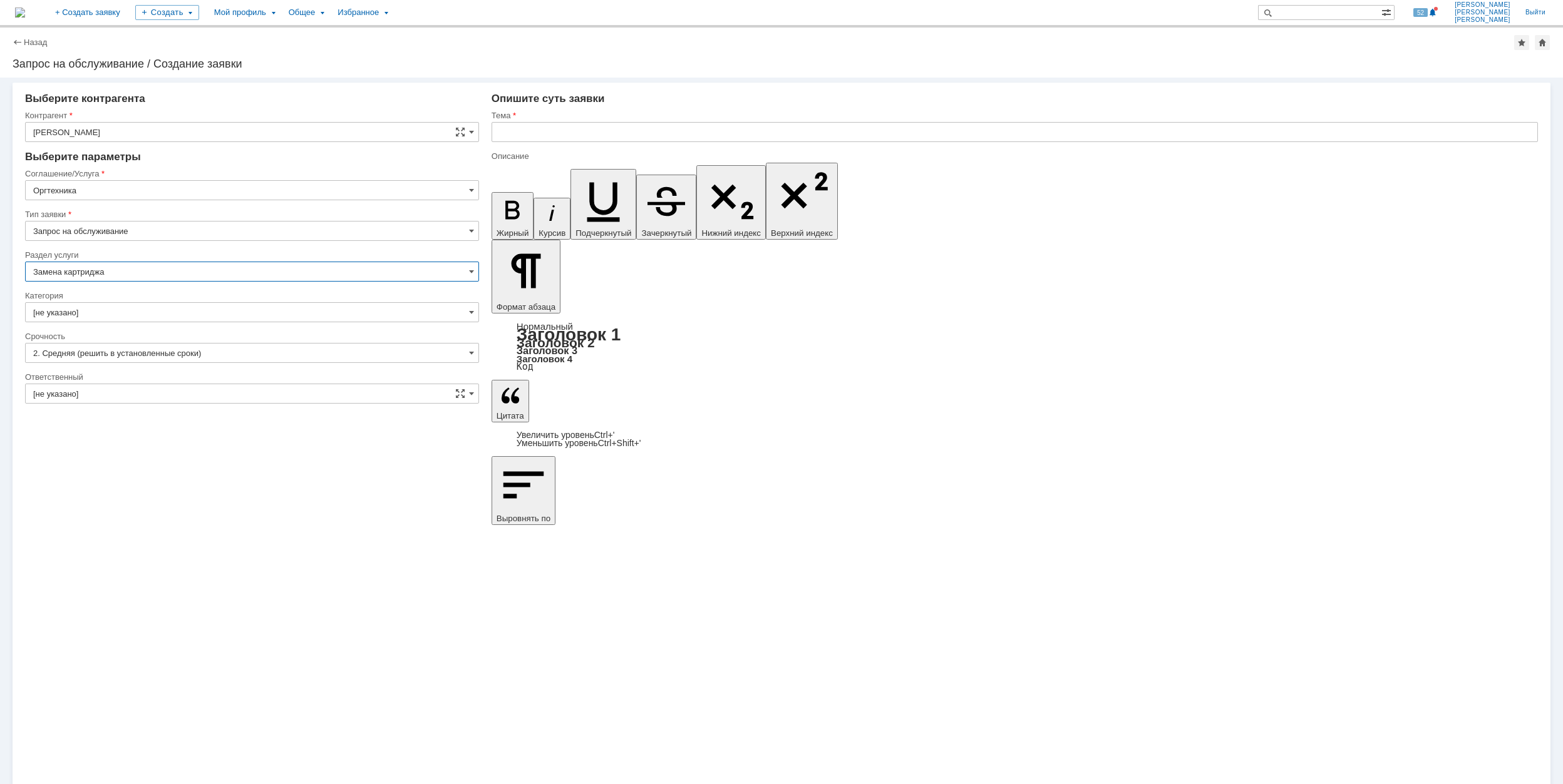
type input "Замена картриджа"
click at [190, 318] on input "[не указано]" at bounding box center [252, 312] width 454 height 20
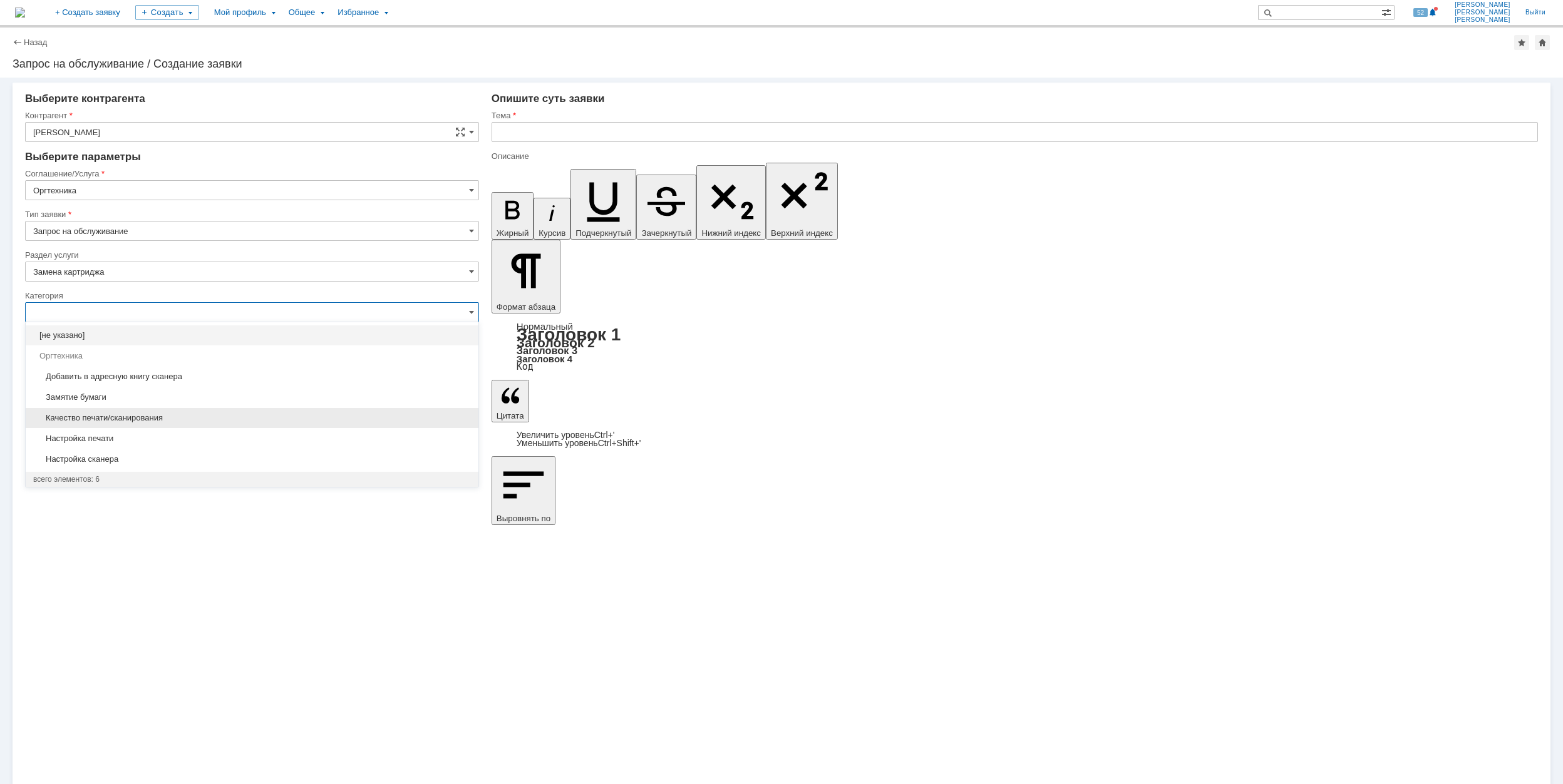
click at [269, 422] on span "Качество печати/сканирования" at bounding box center [252, 418] width 438 height 10
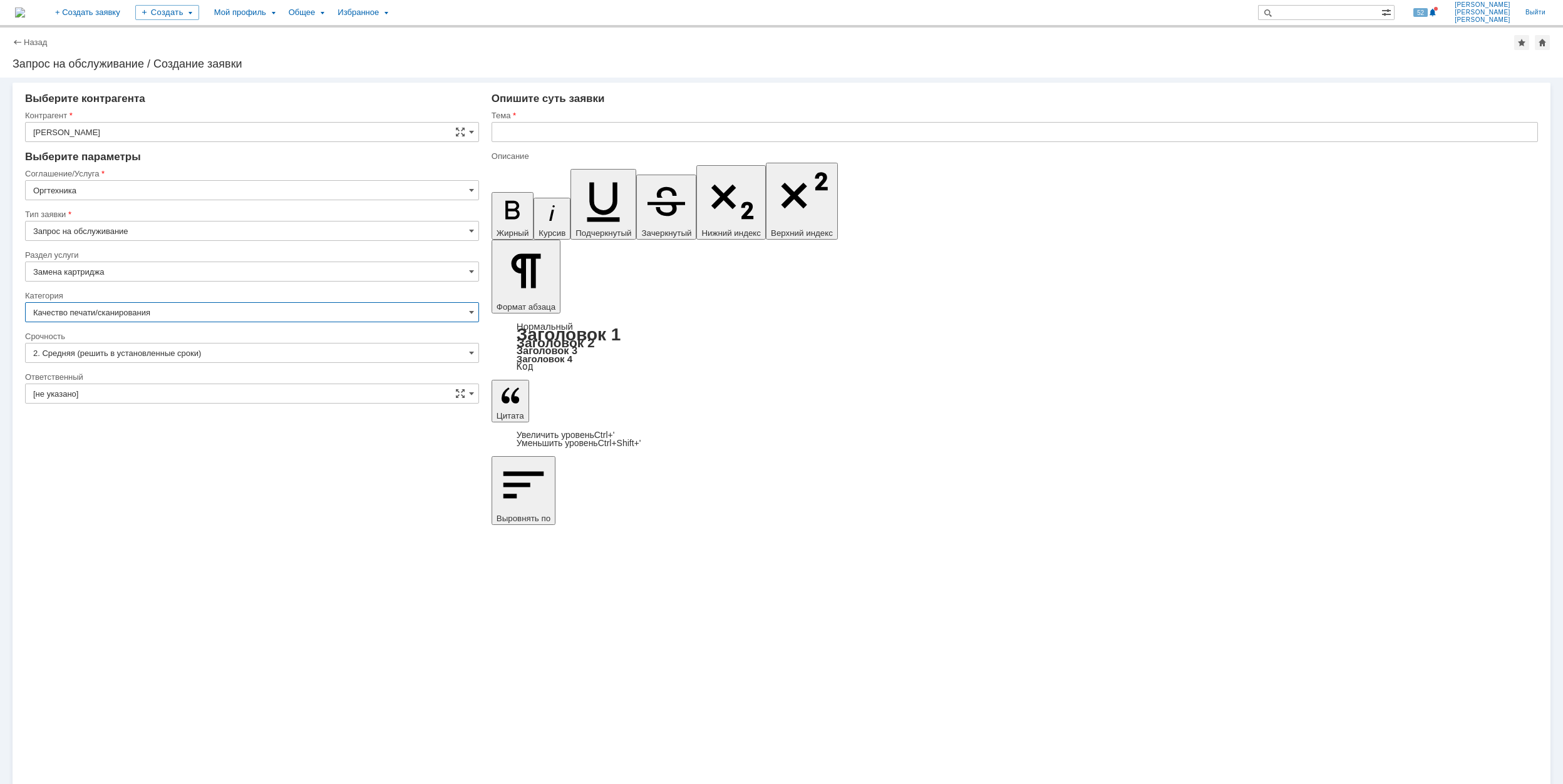
type input "Качество печати/сканирования"
click at [198, 394] on input "[не указано]" at bounding box center [252, 394] width 454 height 20
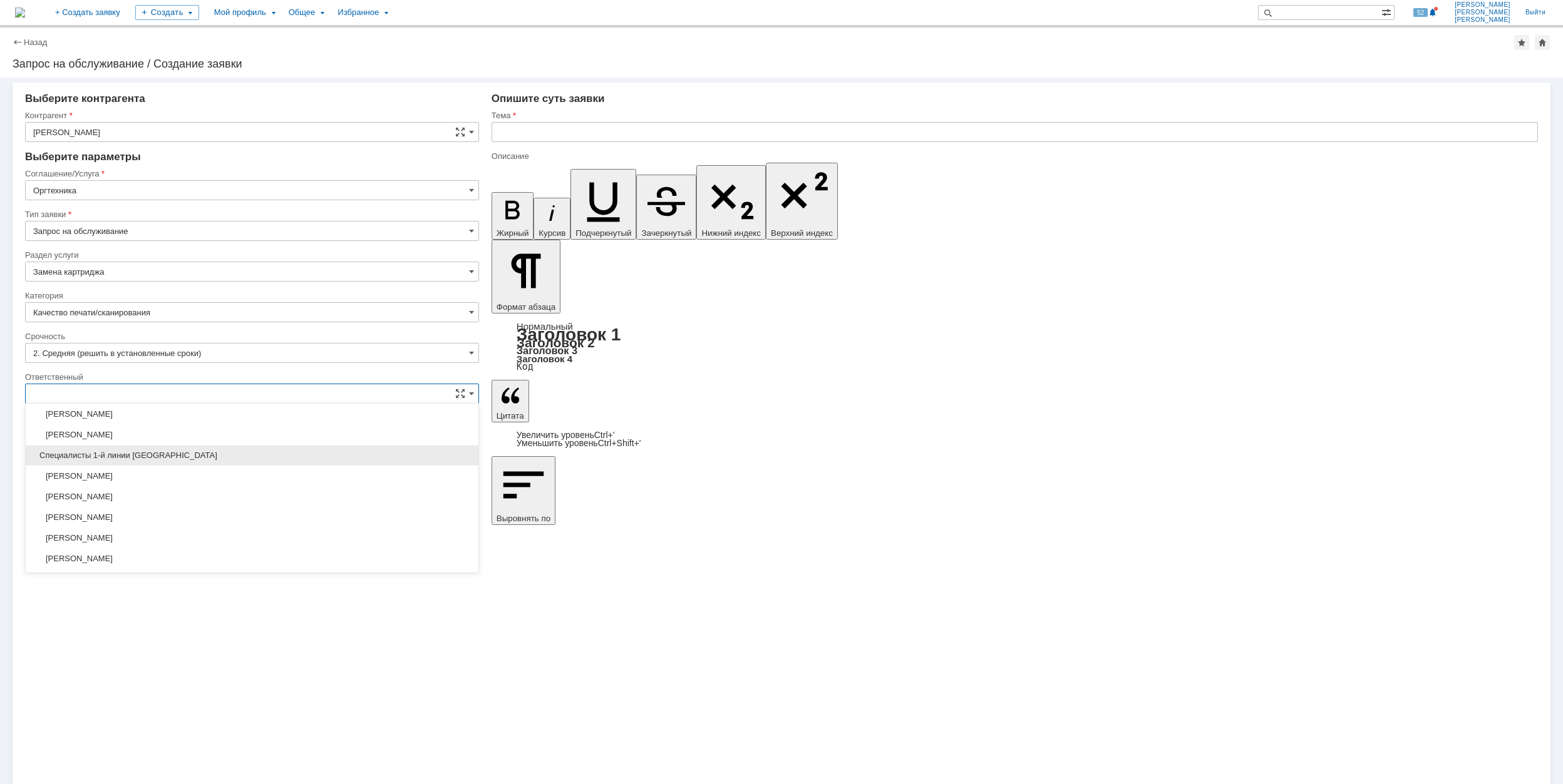
scroll to position [334, 0]
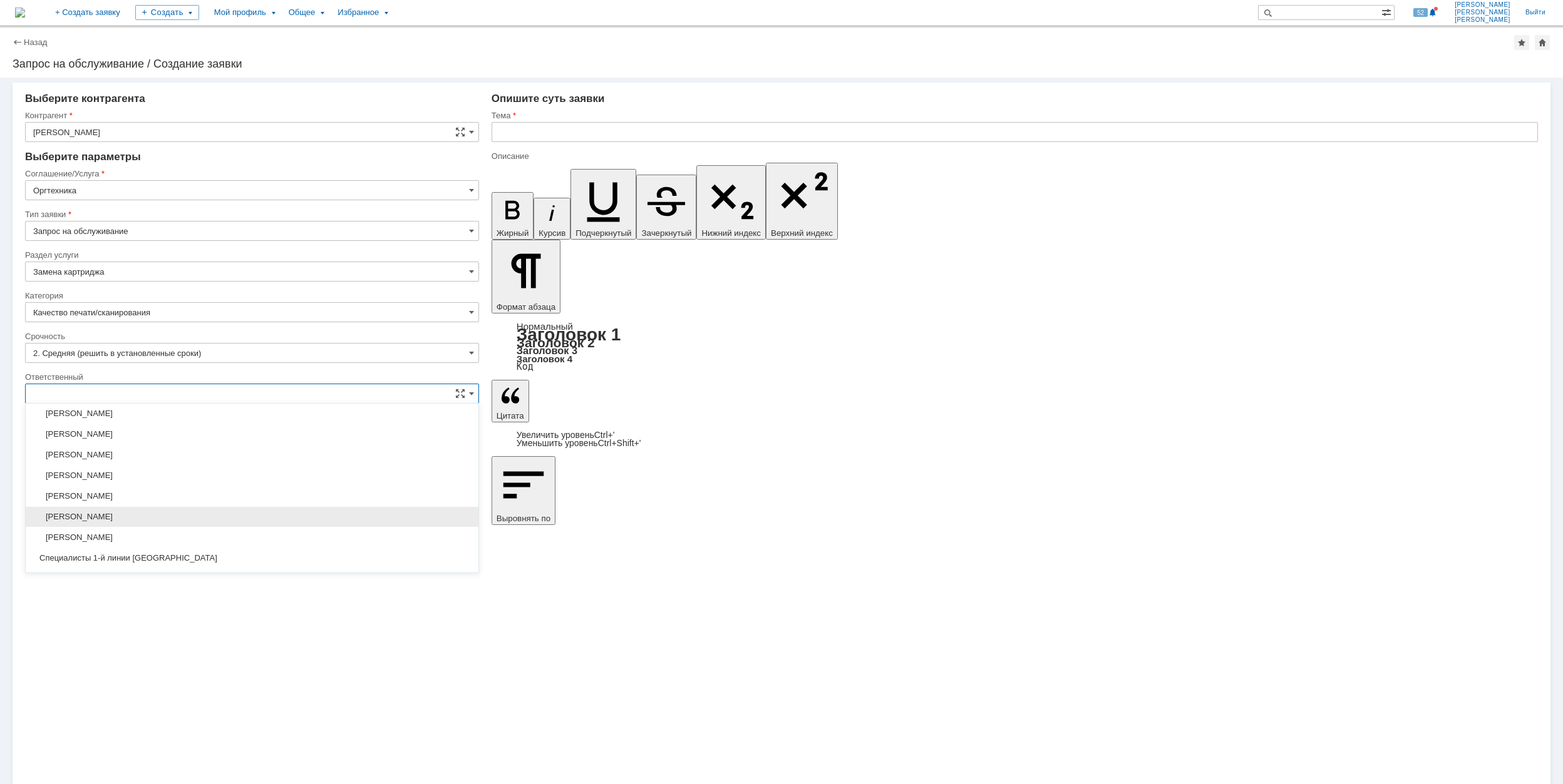
click at [228, 522] on span "[PERSON_NAME]" at bounding box center [252, 517] width 438 height 10
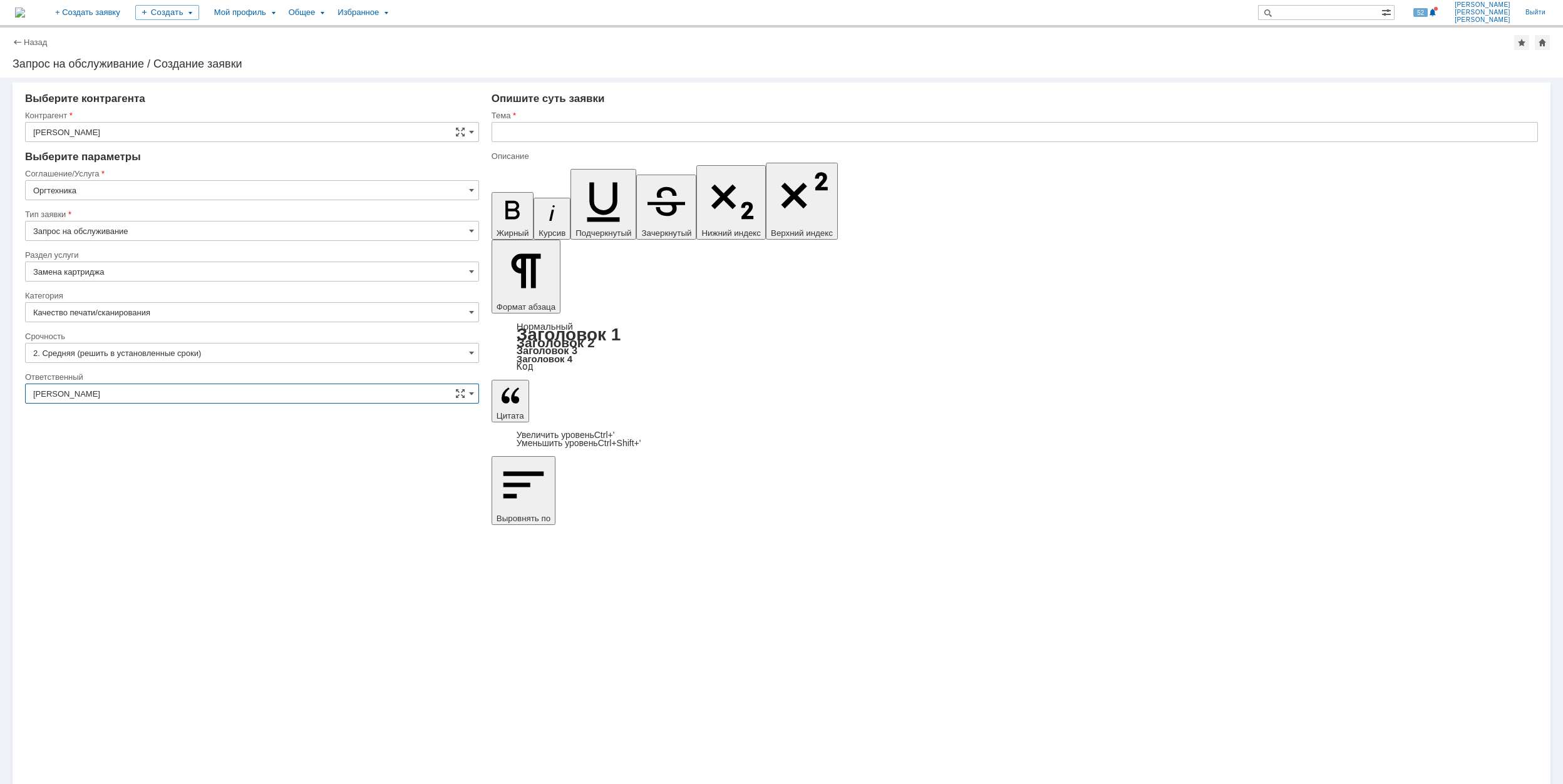
type input "[PERSON_NAME]"
click at [566, 138] on input "text" at bounding box center [1015, 132] width 1046 height 20
type input "Не печатает принтер после отправки на печать"
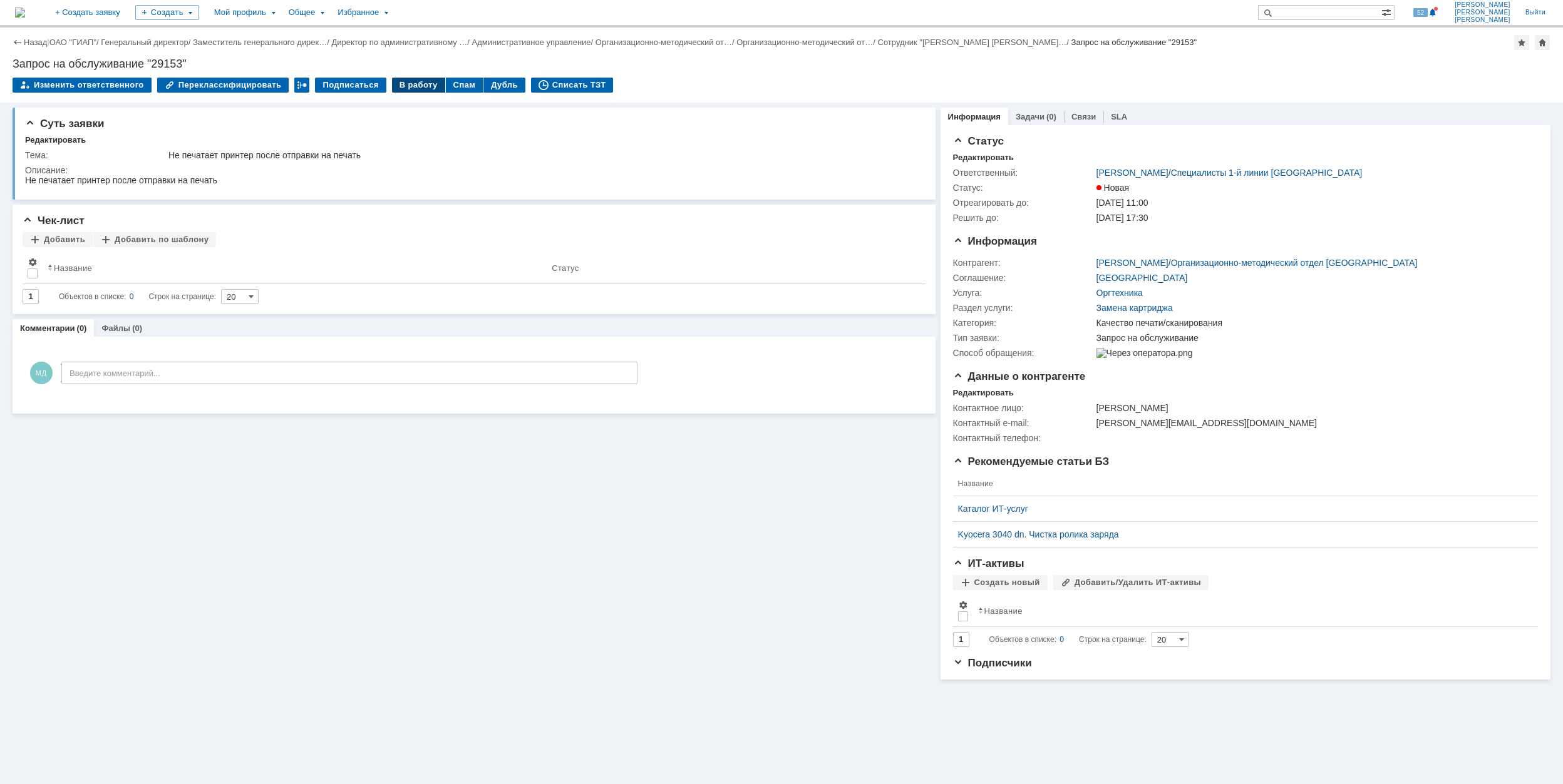
click at [399, 86] on div "В работу" at bounding box center [418, 85] width 53 height 15
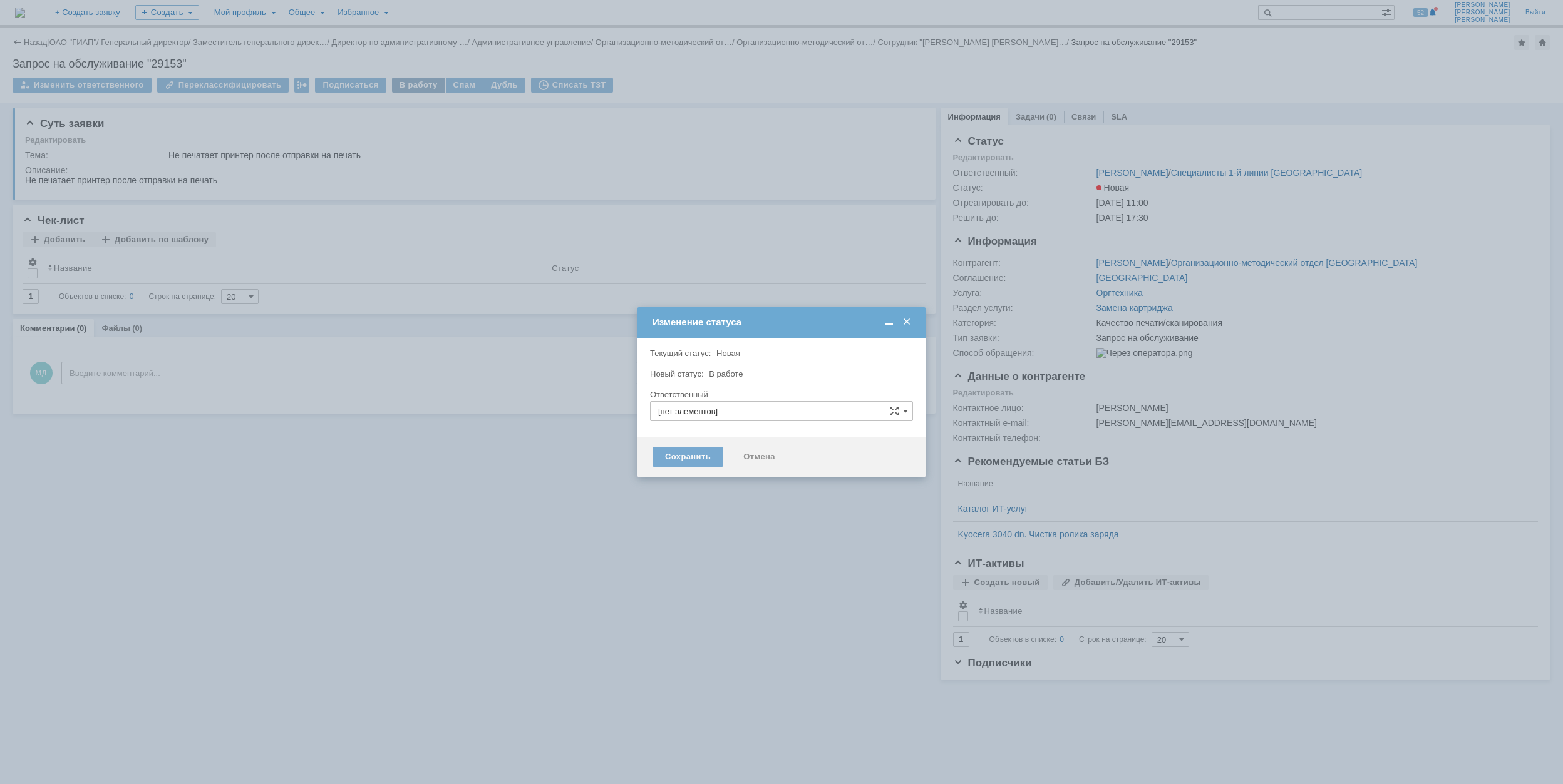
type input "Качество печати/сканирования"
type input "[PERSON_NAME]"
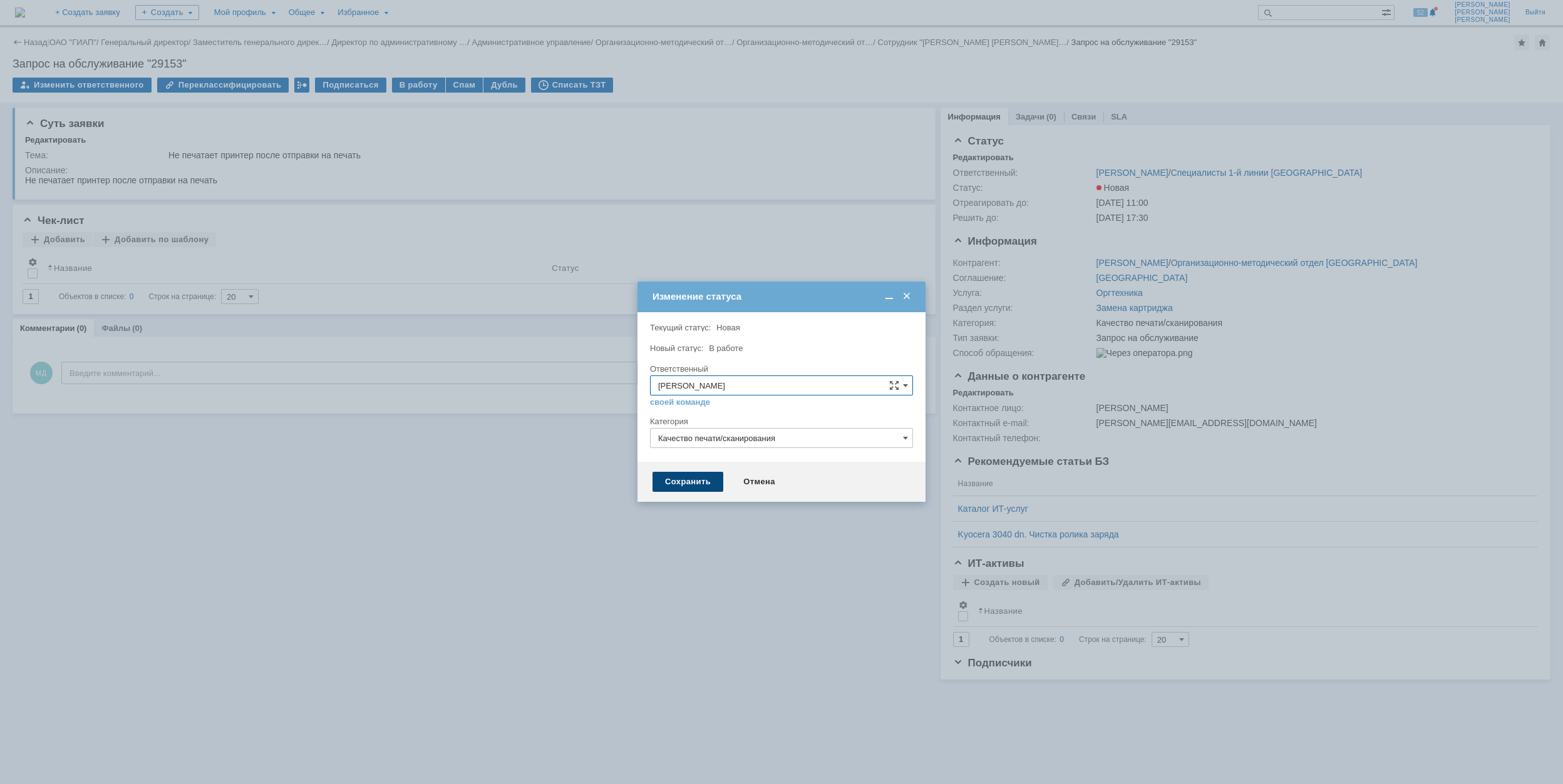
click at [663, 488] on div "Сохранить" at bounding box center [688, 482] width 71 height 20
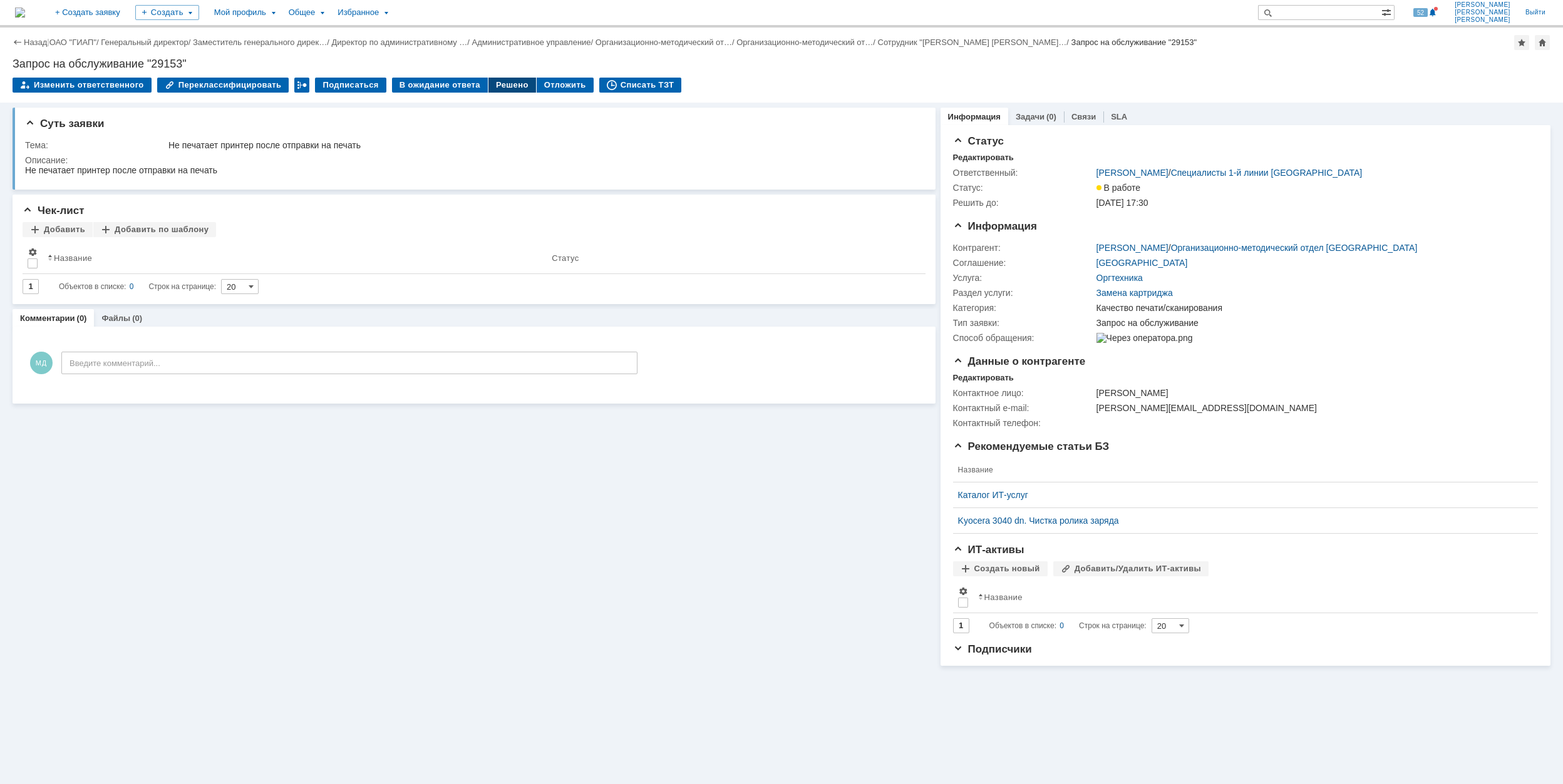
click at [492, 85] on div "Решено" at bounding box center [512, 85] width 48 height 15
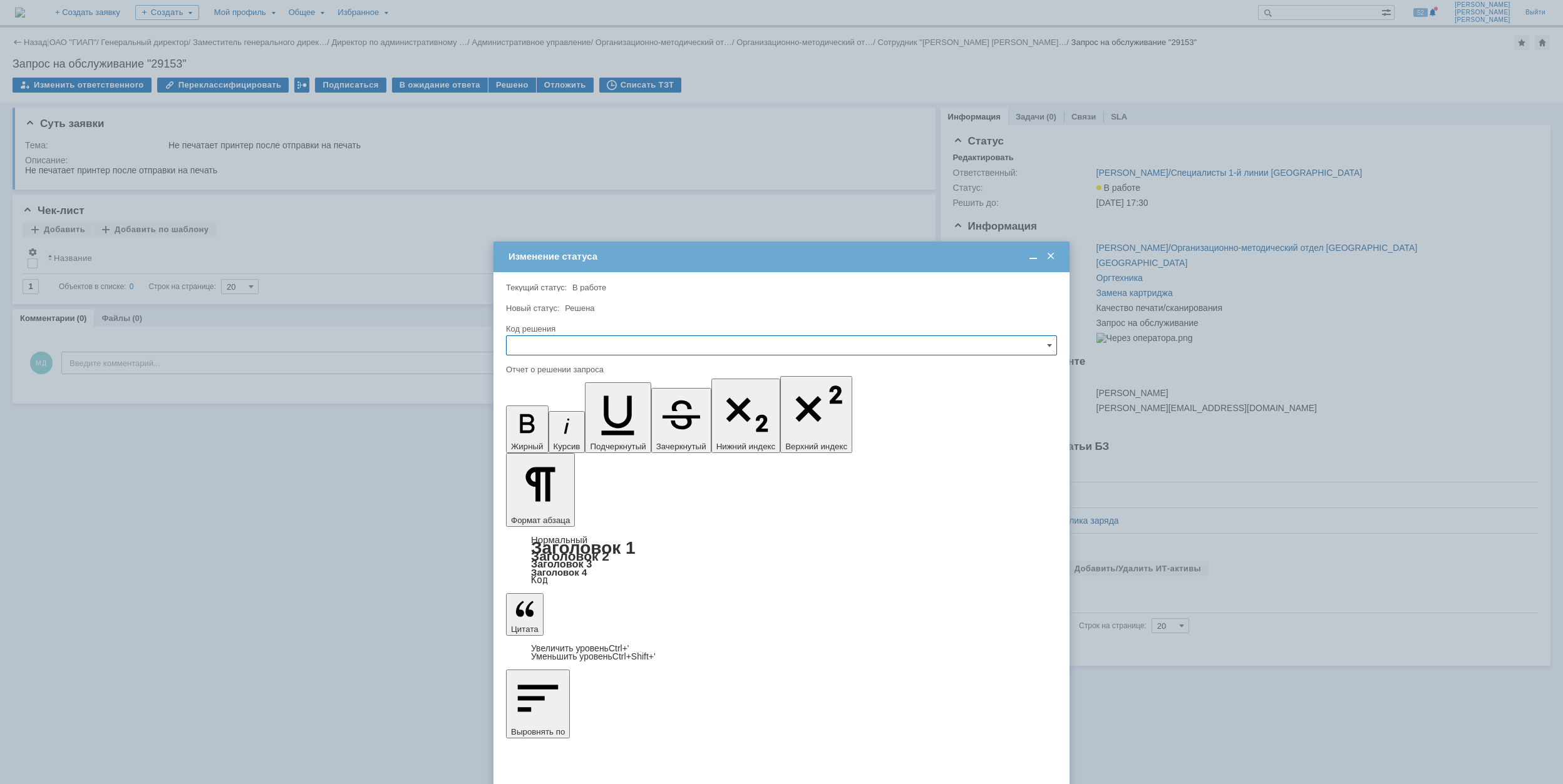
click at [625, 354] on input "text" at bounding box center [781, 345] width 551 height 20
click at [614, 432] on span "Решено" at bounding box center [781, 431] width 535 height 10
type input "Решено"
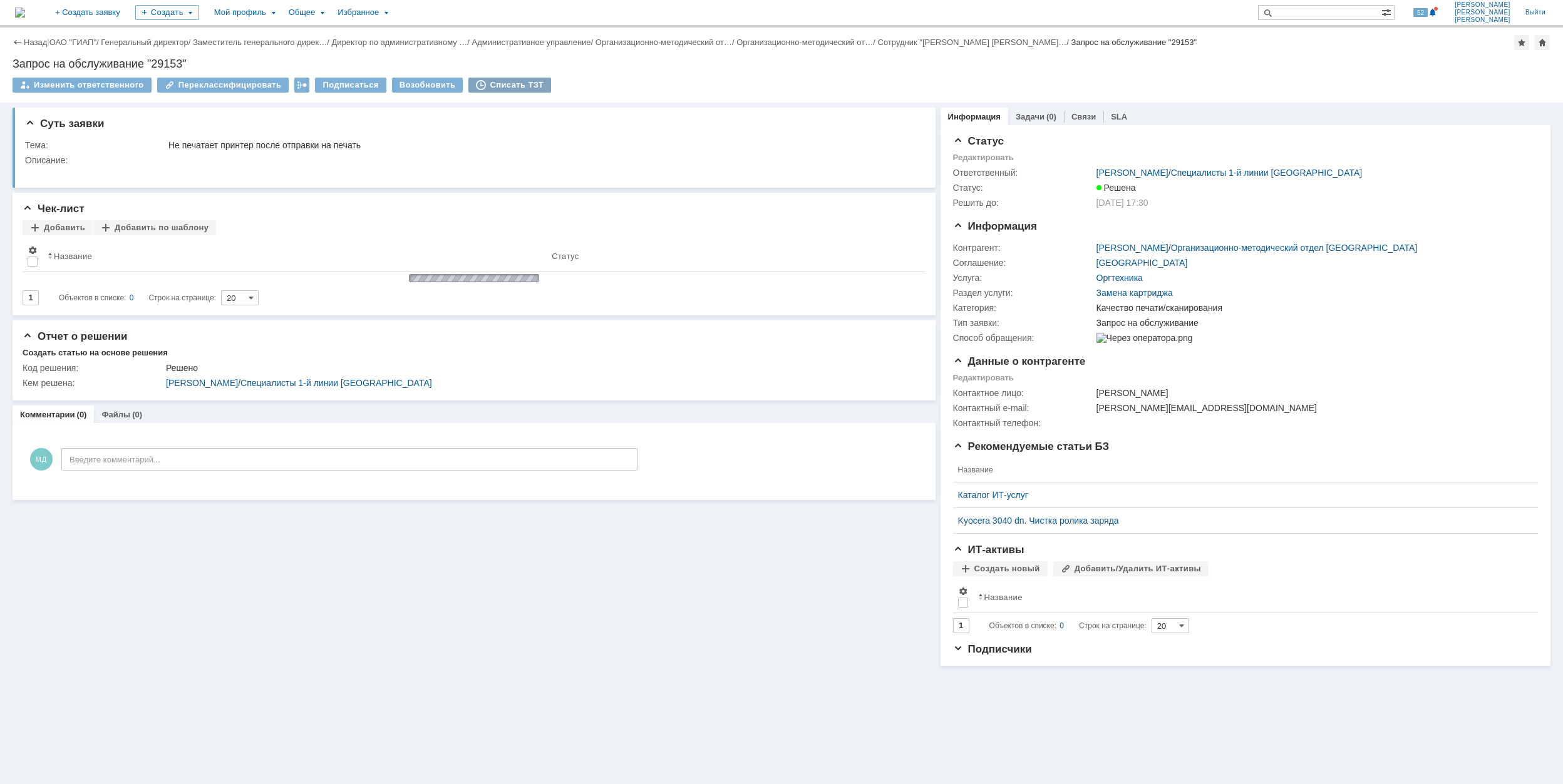
click at [481, 81] on div "Списать ТЗТ" at bounding box center [510, 85] width 82 height 15
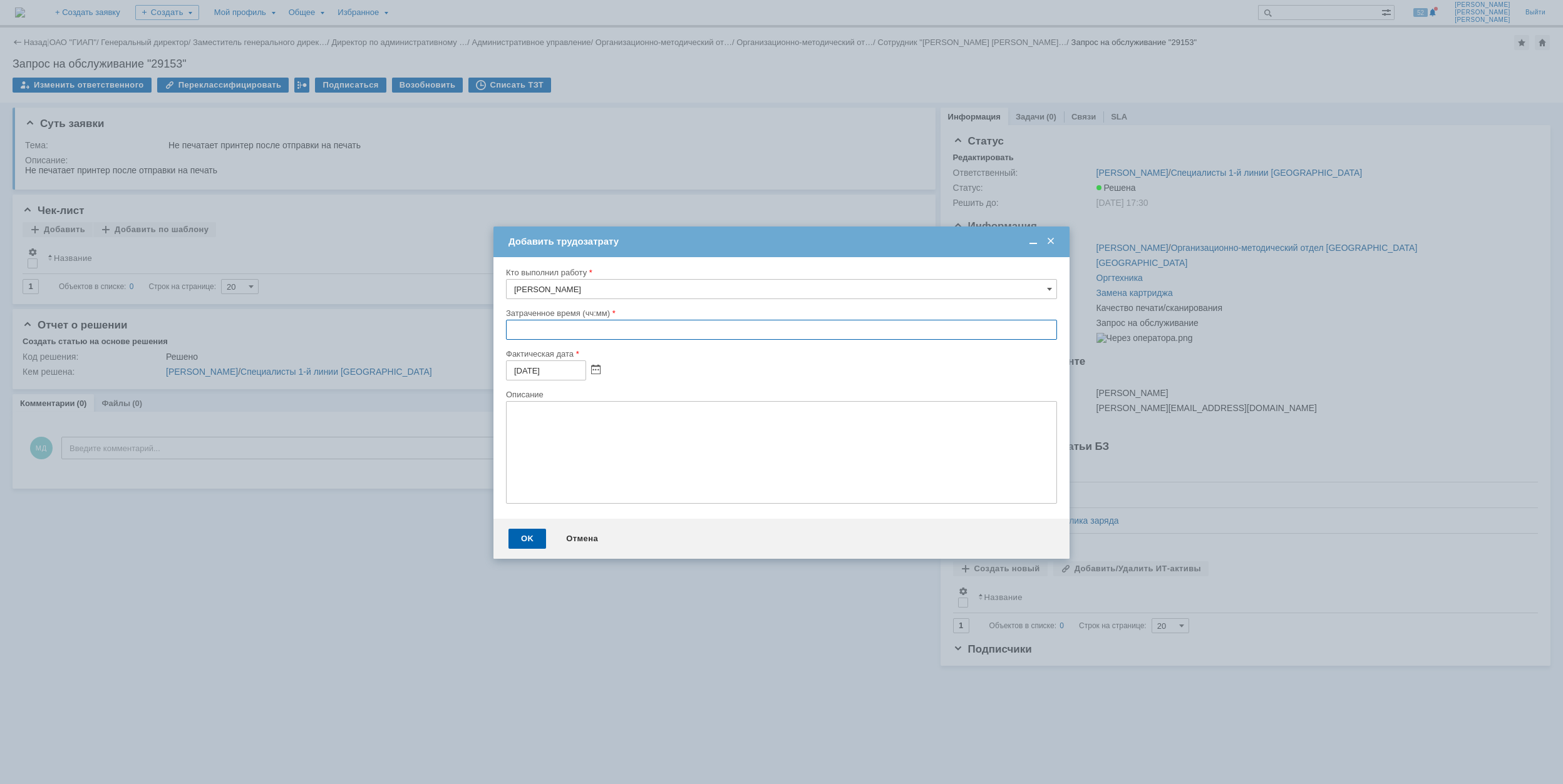
click at [507, 329] on input "text" at bounding box center [781, 329] width 551 height 20
type input "00:30"
click at [534, 540] on div "OK" at bounding box center [527, 538] width 37 height 20
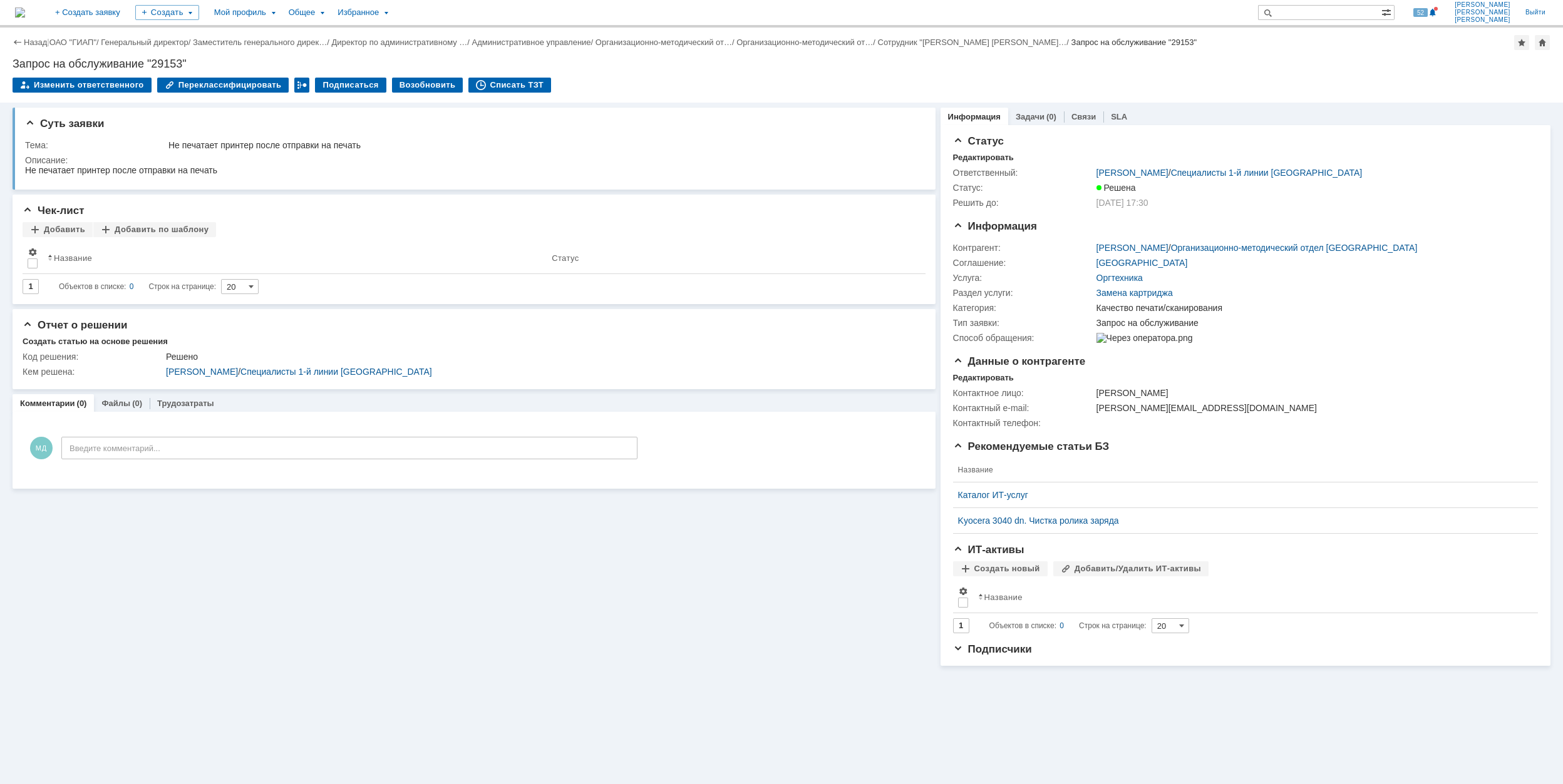
click at [78, 48] on div "Назад | ОАО "ГИАП" / Генеральный директор / Заместитель генерального дирек… / Д…" at bounding box center [781, 42] width 1538 height 15
click at [77, 48] on div "Назад | ОАО "ГИАП" / Генеральный директор / Заместитель генерального дирек… / Д…" at bounding box center [781, 42] width 1538 height 15
click at [76, 43] on link "ОАО "ГИАП"" at bounding box center [73, 42] width 47 height 10
